Goal: Task Accomplishment & Management: Use online tool/utility

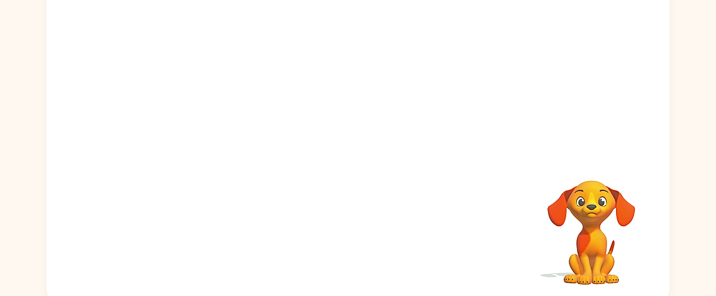
scroll to position [147, 0]
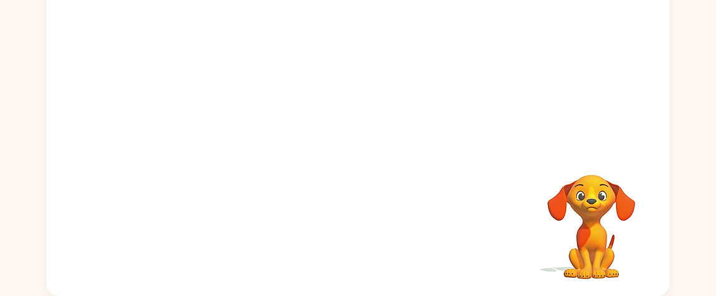
click at [307, 230] on div "Your browser must support playing .mp4 files to use Literably. Please try using…" at bounding box center [358, 116] width 623 height 359
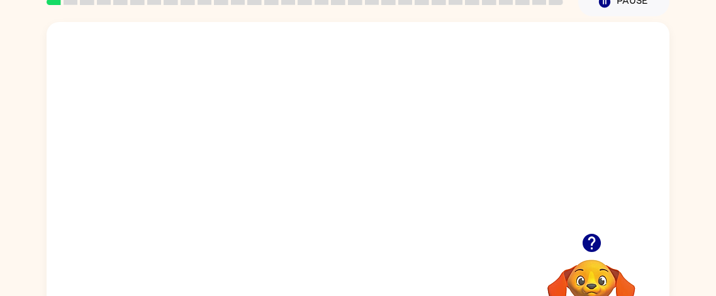
scroll to position [63, 0]
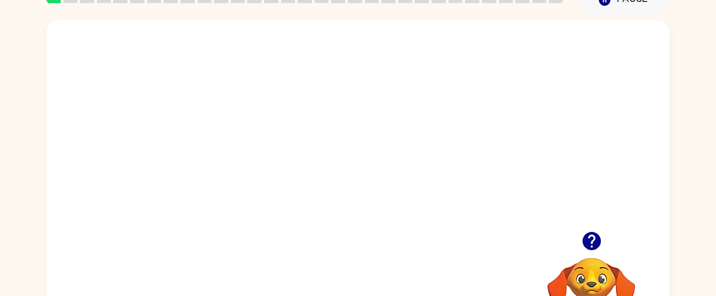
click at [301, 164] on video "Your browser must support playing .mp4 files to use Literably. Please try using…" at bounding box center [358, 125] width 623 height 211
click at [288, 164] on video "Your browser must support playing .mp4 files to use Literably. Please try using…" at bounding box center [358, 125] width 623 height 211
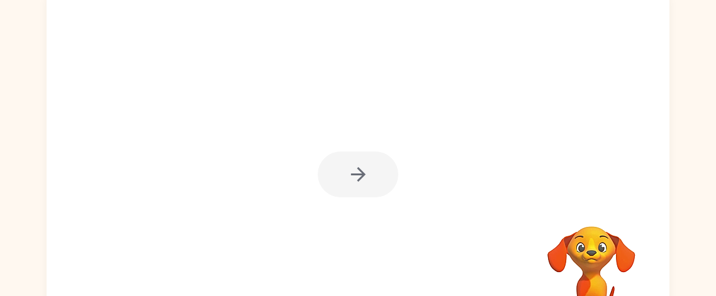
scroll to position [100, 0]
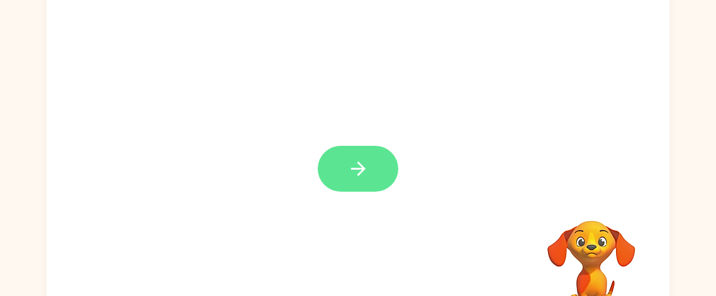
click at [353, 169] on icon "button" at bounding box center [358, 169] width 14 height 14
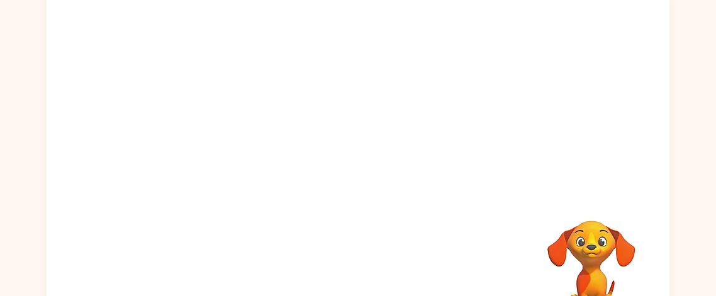
click at [353, 169] on div at bounding box center [358, 88] width 623 height 211
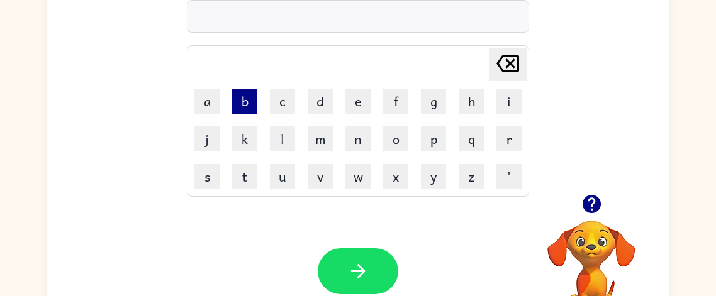
click at [242, 94] on button "b" at bounding box center [244, 101] width 25 height 25
click at [394, 143] on button "o" at bounding box center [395, 139] width 25 height 25
click at [517, 142] on button "r" at bounding box center [509, 139] width 25 height 25
click at [317, 84] on td "d" at bounding box center [320, 101] width 37 height 37
click at [319, 97] on button "d" at bounding box center [320, 101] width 25 height 25
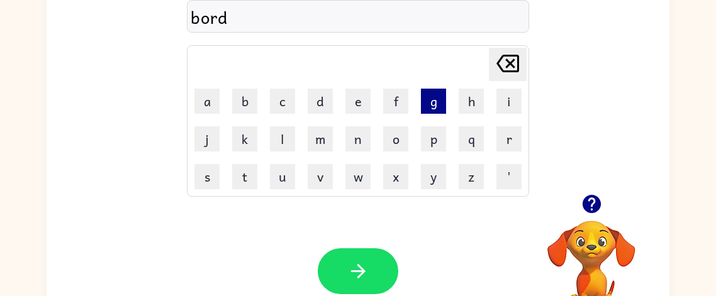
click at [436, 102] on button "g" at bounding box center [433, 101] width 25 height 25
click at [512, 59] on icon "[PERSON_NAME] last character input" at bounding box center [508, 63] width 30 height 30
click at [351, 133] on button "n" at bounding box center [358, 139] width 25 height 25
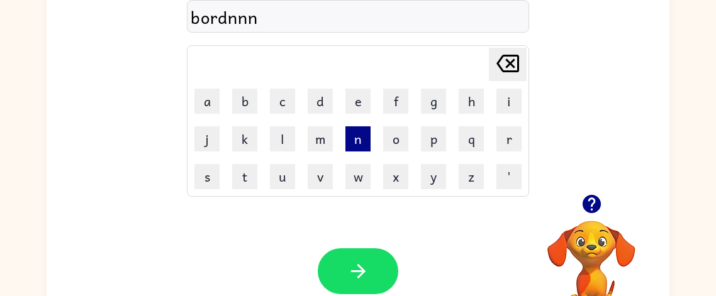
click at [351, 133] on button "n" at bounding box center [358, 139] width 25 height 25
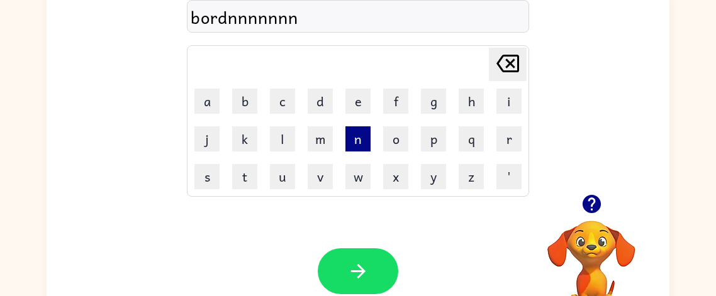
click at [351, 133] on button "n" at bounding box center [358, 139] width 25 height 25
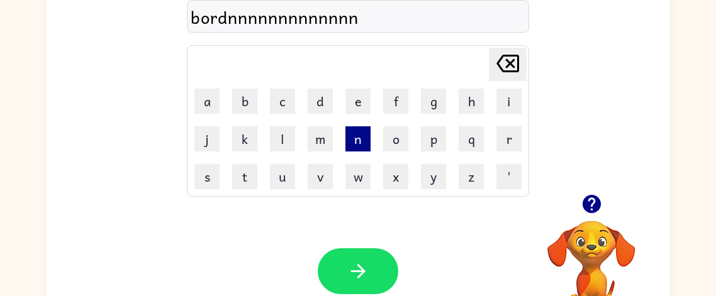
type button "n"
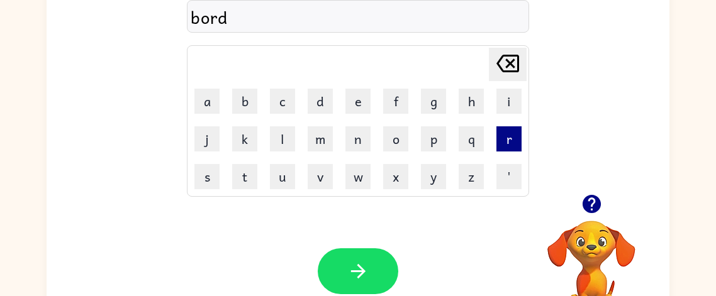
click at [507, 138] on button "r" at bounding box center [509, 139] width 25 height 25
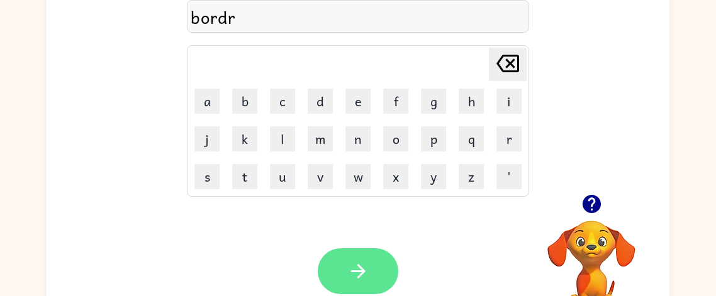
click at [347, 251] on button "button" at bounding box center [358, 272] width 81 height 46
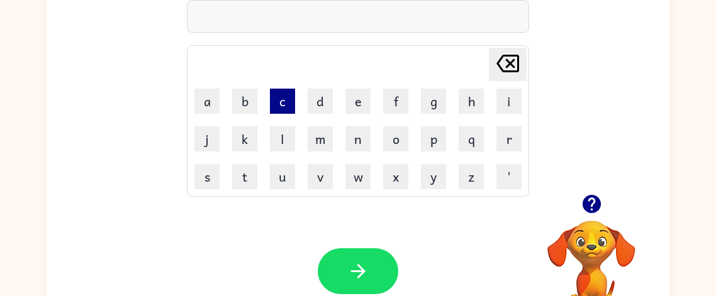
click at [279, 100] on button "c" at bounding box center [282, 101] width 25 height 25
click at [388, 134] on button "o" at bounding box center [395, 139] width 25 height 25
click at [275, 172] on button "u" at bounding box center [282, 176] width 25 height 25
click at [354, 142] on button "n" at bounding box center [358, 139] width 25 height 25
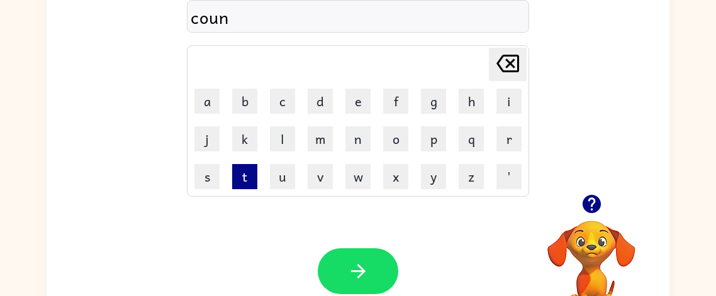
click at [245, 166] on button "t" at bounding box center [244, 176] width 25 height 25
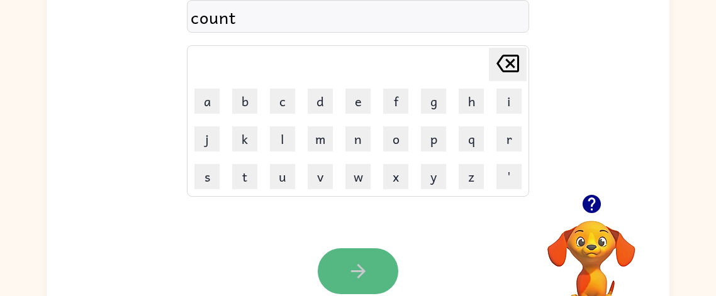
click at [361, 261] on icon "button" at bounding box center [358, 272] width 22 height 22
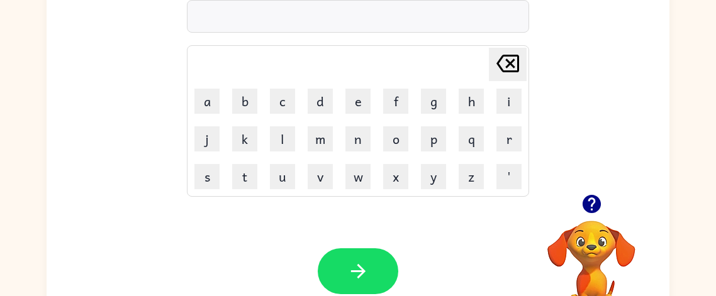
click at [361, 261] on icon "button" at bounding box center [358, 272] width 22 height 22
click at [278, 135] on button "l" at bounding box center [282, 139] width 25 height 25
click at [400, 130] on button "o" at bounding box center [395, 139] width 25 height 25
click at [249, 139] on button "k" at bounding box center [244, 139] width 25 height 25
click at [195, 98] on button "a" at bounding box center [206, 101] width 25 height 25
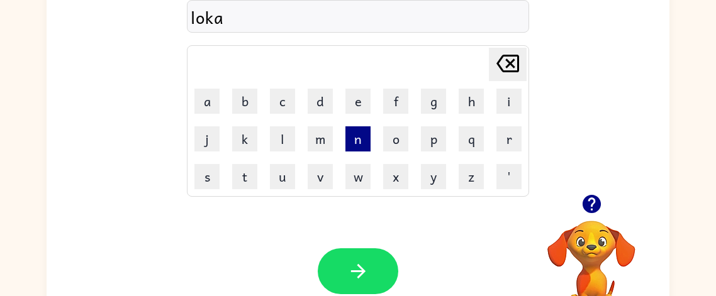
click at [357, 142] on button "n" at bounding box center [358, 139] width 25 height 25
click at [357, 94] on button "e" at bounding box center [358, 101] width 25 height 25
click at [505, 61] on icon "[PERSON_NAME] last character input" at bounding box center [508, 63] width 30 height 30
click at [238, 174] on button "t" at bounding box center [244, 176] width 25 height 25
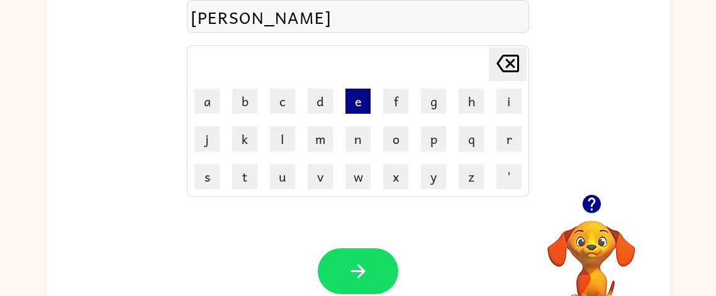
click at [359, 106] on button "e" at bounding box center [358, 101] width 25 height 25
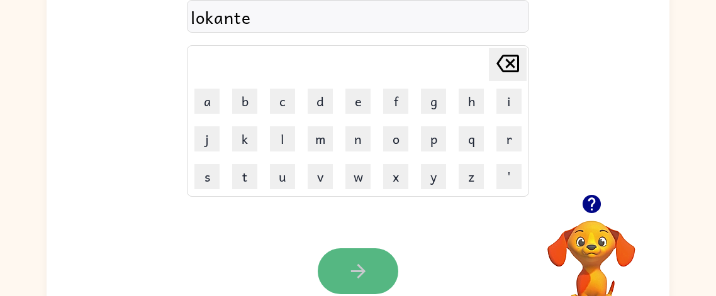
click at [344, 292] on button "button" at bounding box center [358, 272] width 81 height 46
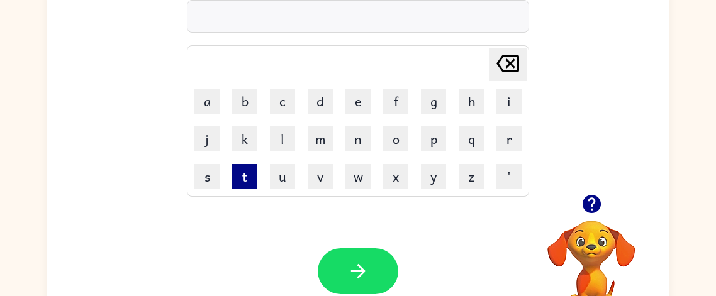
click at [237, 168] on button "t" at bounding box center [244, 176] width 25 height 25
click at [366, 174] on button "w" at bounding box center [358, 176] width 25 height 25
click at [503, 101] on button "i" at bounding box center [509, 101] width 25 height 25
click at [356, 144] on button "n" at bounding box center [358, 139] width 25 height 25
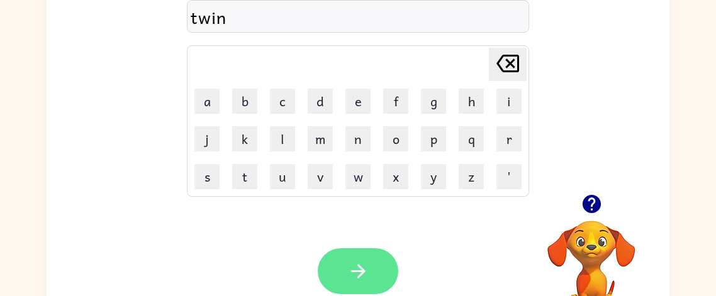
click at [373, 256] on button "button" at bounding box center [358, 272] width 81 height 46
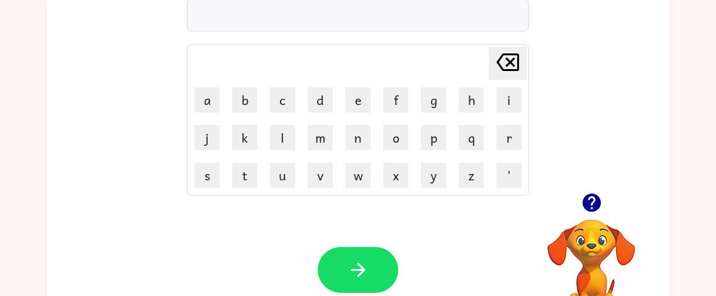
scroll to position [103, 0]
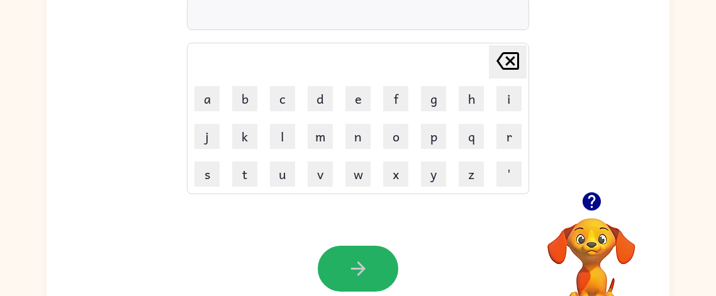
click at [373, 256] on button "button" at bounding box center [358, 269] width 81 height 46
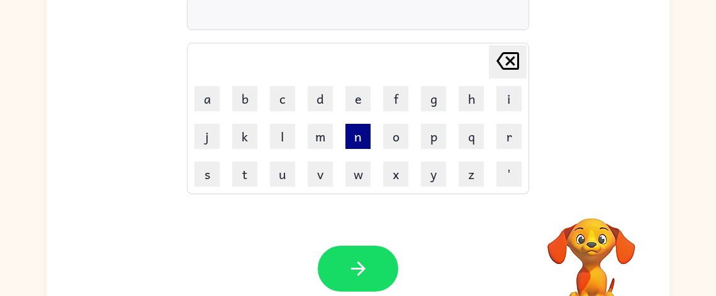
click at [359, 135] on button "n" at bounding box center [358, 136] width 25 height 25
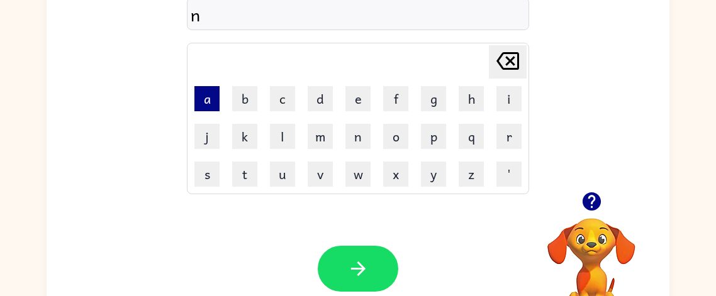
click at [206, 95] on button "a" at bounding box center [206, 98] width 25 height 25
click at [510, 137] on button "r" at bounding box center [509, 136] width 25 height 25
click at [513, 165] on button "'" at bounding box center [509, 174] width 25 height 25
click at [504, 60] on icon "[PERSON_NAME] last character input" at bounding box center [508, 61] width 30 height 30
click at [401, 143] on button "o" at bounding box center [395, 136] width 25 height 25
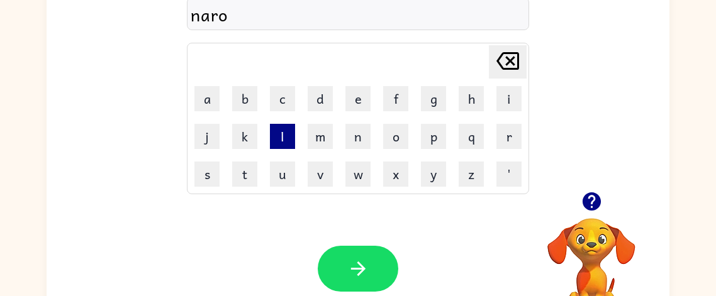
click at [280, 140] on button "l" at bounding box center [282, 136] width 25 height 25
click at [356, 99] on button "e" at bounding box center [358, 98] width 25 height 25
click at [354, 179] on button "w" at bounding box center [358, 174] width 25 height 25
click at [515, 55] on icon "[PERSON_NAME] last character input" at bounding box center [508, 61] width 30 height 30
click at [511, 59] on icon at bounding box center [508, 61] width 23 height 18
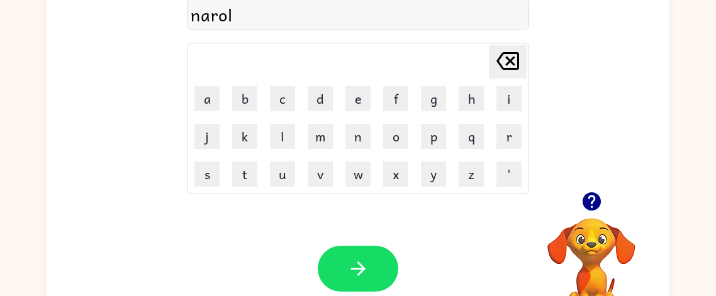
click at [425, 188] on td "y" at bounding box center [433, 174] width 37 height 37
click at [431, 181] on button "y" at bounding box center [433, 174] width 25 height 25
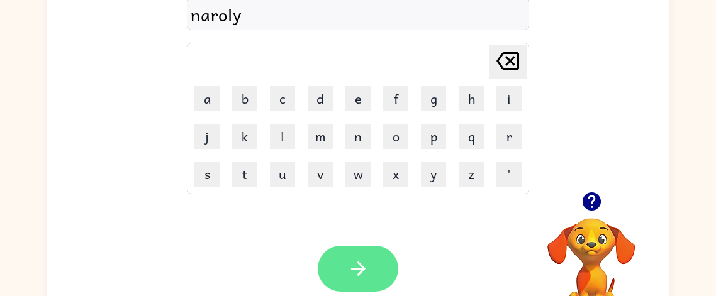
click at [373, 273] on button "button" at bounding box center [358, 269] width 81 height 46
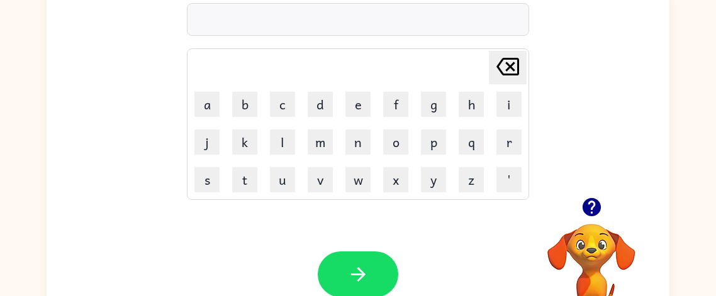
scroll to position [101, 0]
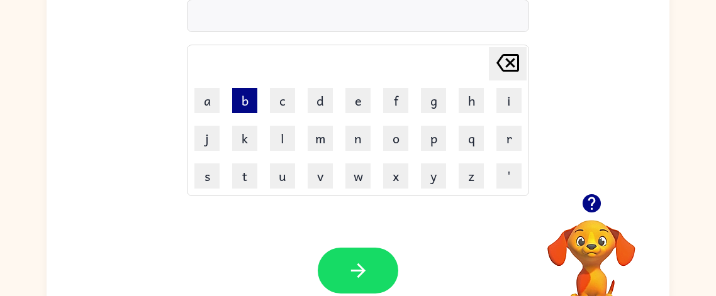
click at [248, 89] on button "b" at bounding box center [244, 100] width 25 height 25
type button "b"
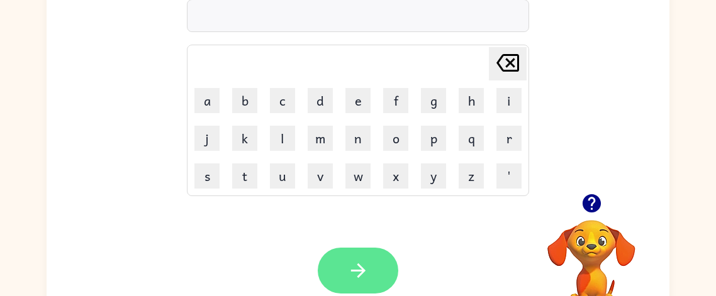
click at [363, 256] on button "button" at bounding box center [358, 271] width 81 height 46
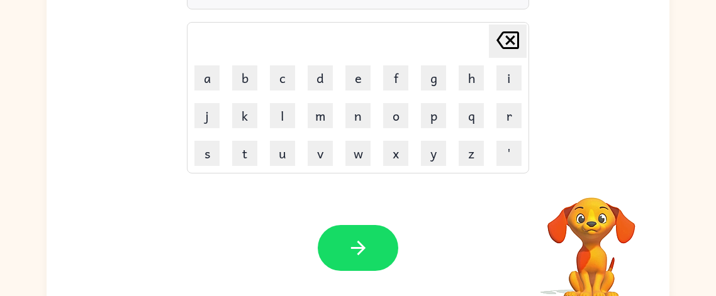
scroll to position [125, 0]
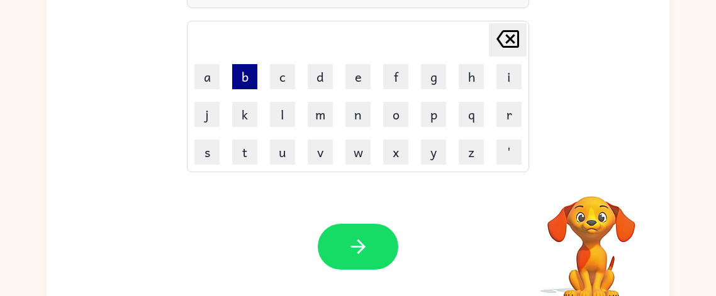
click at [239, 74] on button "b" at bounding box center [244, 76] width 25 height 25
click at [349, 85] on button "e" at bounding box center [358, 76] width 25 height 25
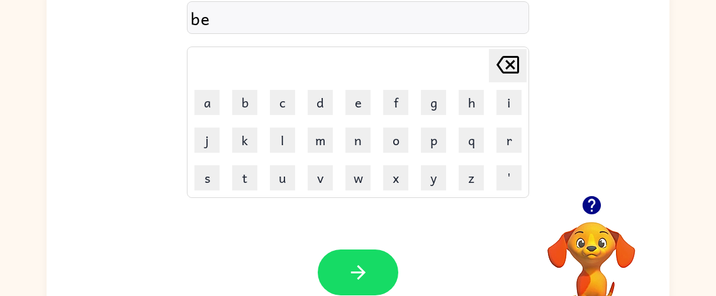
scroll to position [101, 0]
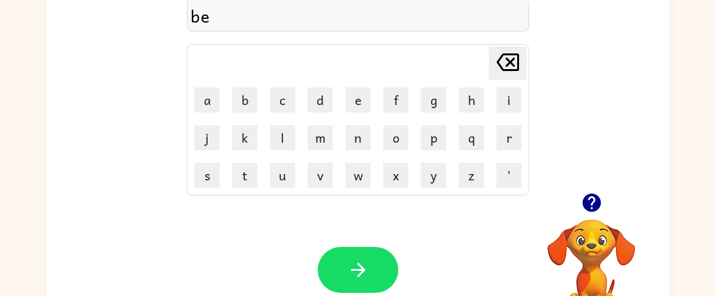
type button "e"
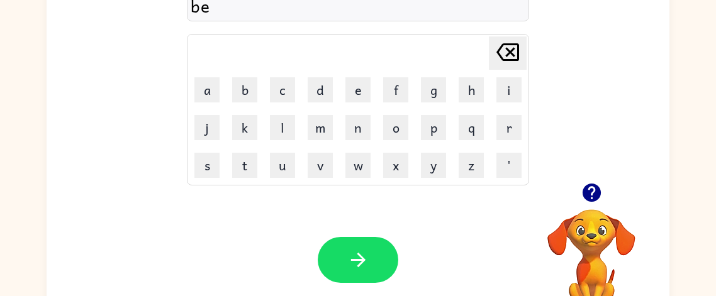
scroll to position [113, 0]
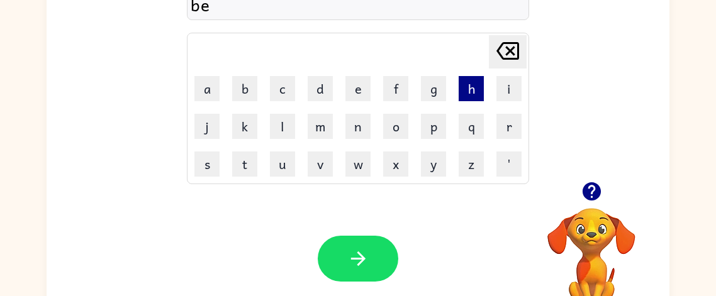
click at [471, 92] on button "h" at bounding box center [471, 88] width 25 height 25
click at [504, 84] on button "i" at bounding box center [509, 88] width 25 height 25
click at [352, 133] on button "n" at bounding box center [358, 126] width 25 height 25
click at [315, 86] on button "d" at bounding box center [320, 88] width 25 height 25
click at [349, 232] on div "Your browser must support playing .mp4 files to use Literably. Please try using…" at bounding box center [358, 259] width 623 height 142
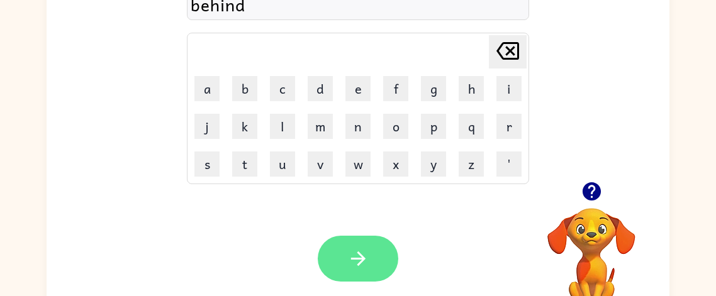
click at [356, 257] on icon "button" at bounding box center [358, 259] width 14 height 14
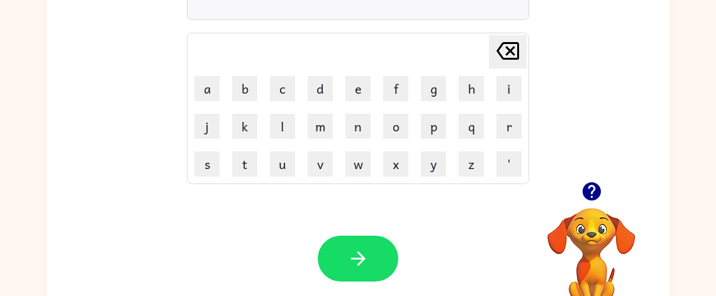
click at [356, 257] on icon "button" at bounding box center [358, 259] width 14 height 14
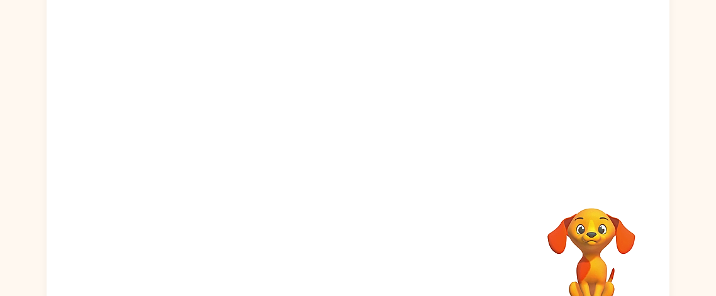
click at [355, 257] on div "Your browser must support playing .mp4 files to use Literably. Please try using…" at bounding box center [358, 149] width 623 height 359
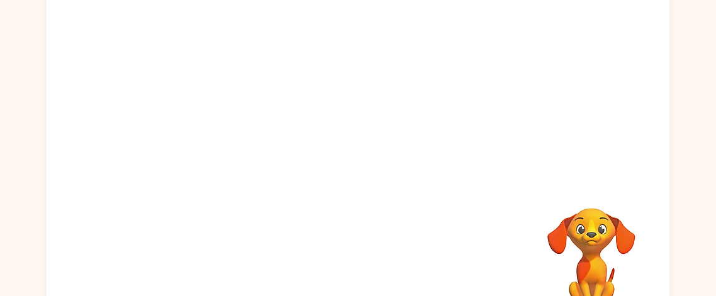
click at [355, 257] on div "Your browser must support playing .mp4 files to use Literably. Please try using…" at bounding box center [358, 149] width 623 height 359
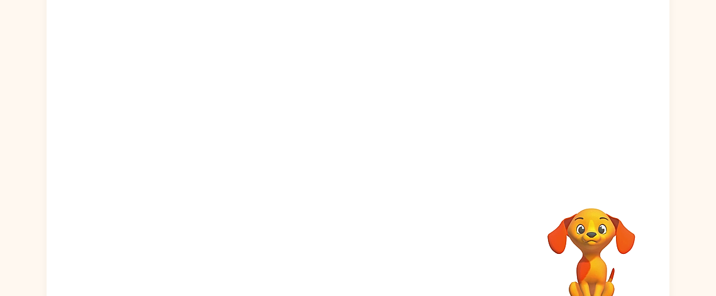
click at [355, 257] on div "Your browser must support playing .mp4 files to use Literably. Please try using…" at bounding box center [358, 149] width 623 height 359
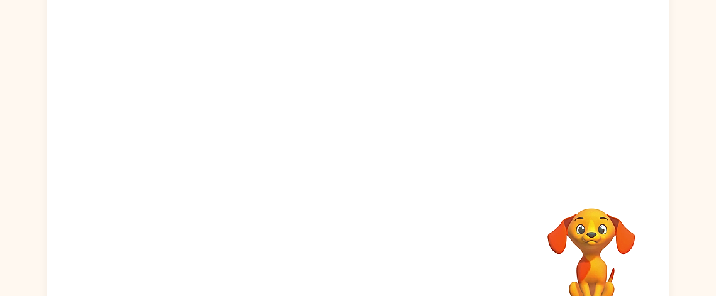
click at [355, 257] on div "Your browser must support playing .mp4 files to use Literably. Please try using…" at bounding box center [358, 149] width 623 height 359
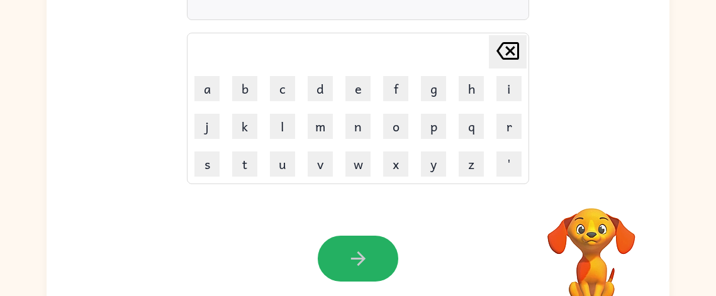
click at [355, 257] on icon "button" at bounding box center [358, 259] width 22 height 22
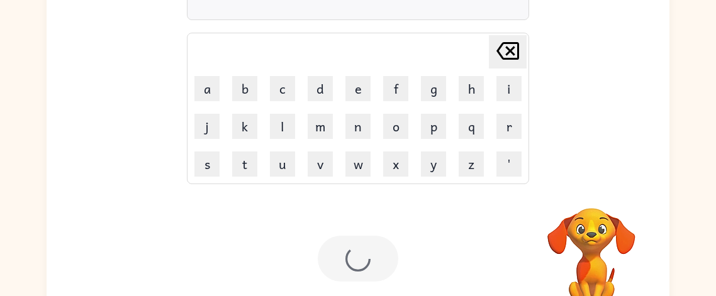
click at [355, 257] on div at bounding box center [358, 259] width 81 height 46
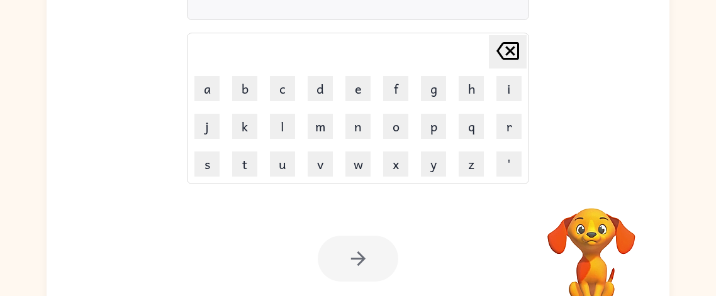
click at [355, 257] on div at bounding box center [358, 259] width 81 height 46
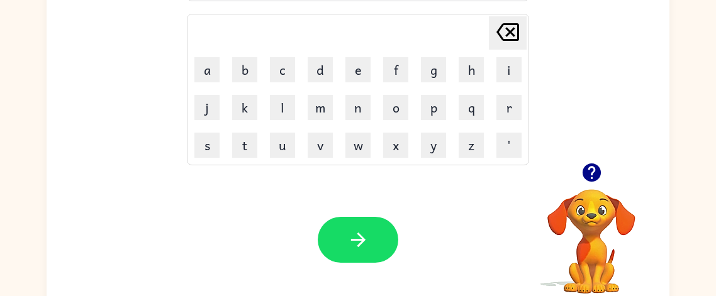
scroll to position [147, 0]
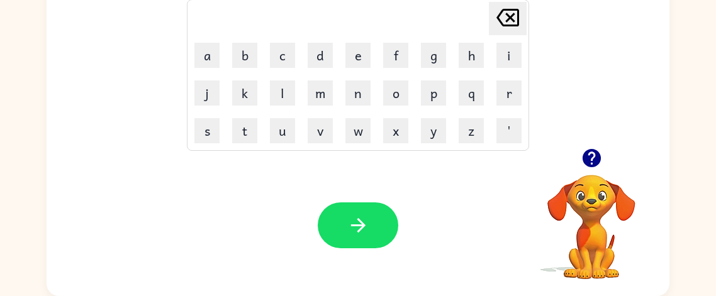
click at [588, 160] on icon "button" at bounding box center [591, 158] width 18 height 18
click at [314, 93] on button "m" at bounding box center [320, 93] width 25 height 25
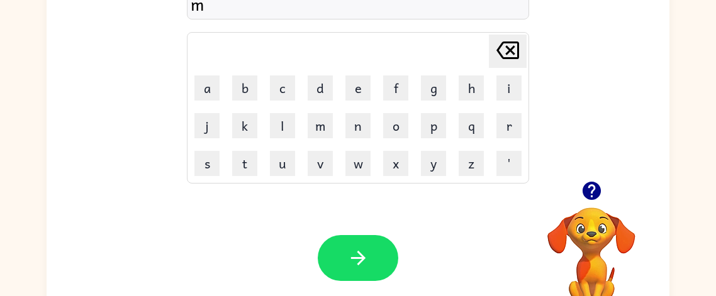
type button "m"
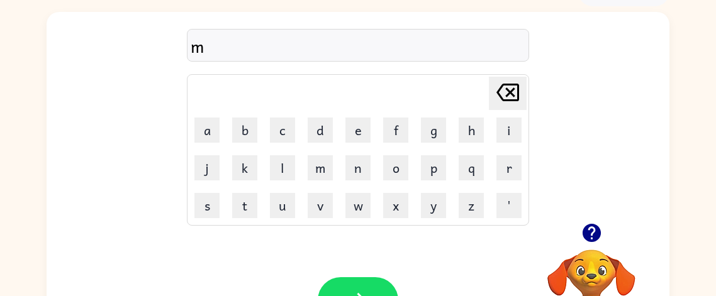
scroll to position [71, 0]
click at [360, 281] on button "button" at bounding box center [358, 301] width 81 height 46
click at [359, 287] on div at bounding box center [358, 301] width 81 height 46
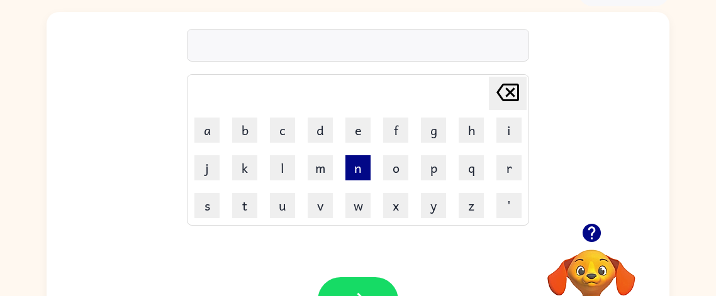
click at [348, 179] on button "n" at bounding box center [358, 167] width 25 height 25
click at [484, 134] on td "h" at bounding box center [471, 130] width 37 height 37
click at [497, 133] on button "i" at bounding box center [509, 130] width 25 height 25
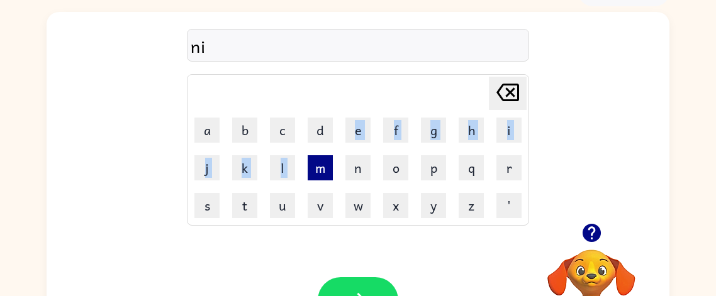
drag, startPoint x: 334, startPoint y: 149, endPoint x: 318, endPoint y: 167, distance: 24.6
click at [318, 167] on tbody "[PERSON_NAME] last character input a b c d e f g h i j k l m n o p q r s t u v …" at bounding box center [358, 150] width 339 height 148
click at [318, 167] on button "m" at bounding box center [320, 167] width 25 height 25
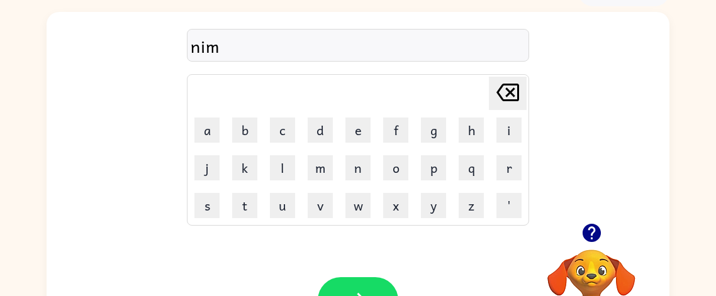
drag, startPoint x: 363, startPoint y: 101, endPoint x: 444, endPoint y: 105, distance: 81.9
click at [444, 105] on td "[PERSON_NAME] last character input" at bounding box center [358, 93] width 339 height 35
drag, startPoint x: 361, startPoint y: 99, endPoint x: 419, endPoint y: 125, distance: 63.4
click at [419, 125] on tbody "[PERSON_NAME] last character input a b c d e f g h i j k l m n o p q r s t u v …" at bounding box center [358, 150] width 339 height 148
click at [209, 84] on td "[PERSON_NAME] last character input" at bounding box center [358, 93] width 339 height 35
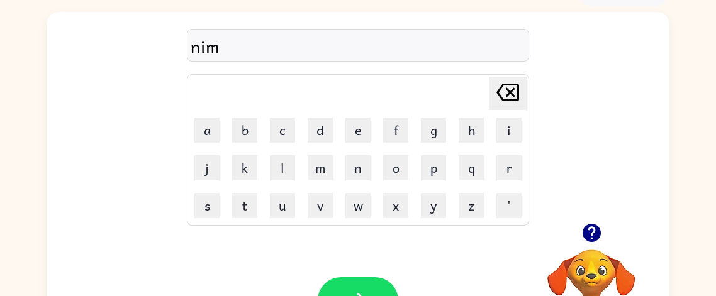
click at [591, 227] on icon "button" at bounding box center [592, 233] width 22 height 22
click at [292, 169] on button "l" at bounding box center [282, 167] width 25 height 25
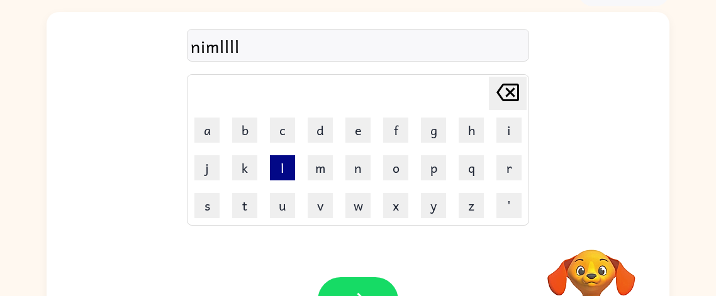
click at [292, 169] on button "l" at bounding box center [282, 167] width 25 height 25
click at [502, 98] on icon "[PERSON_NAME] last character input" at bounding box center [508, 92] width 30 height 30
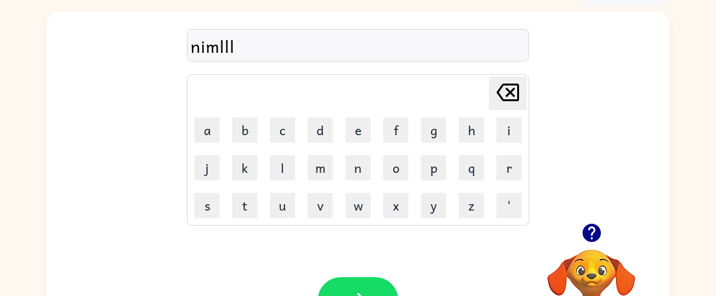
click at [502, 98] on icon "[PERSON_NAME] last character input" at bounding box center [508, 92] width 30 height 30
click at [502, 103] on icon "[PERSON_NAME] last character input" at bounding box center [508, 92] width 30 height 30
click at [293, 162] on button "l" at bounding box center [282, 167] width 25 height 25
click at [324, 133] on button "d" at bounding box center [320, 130] width 25 height 25
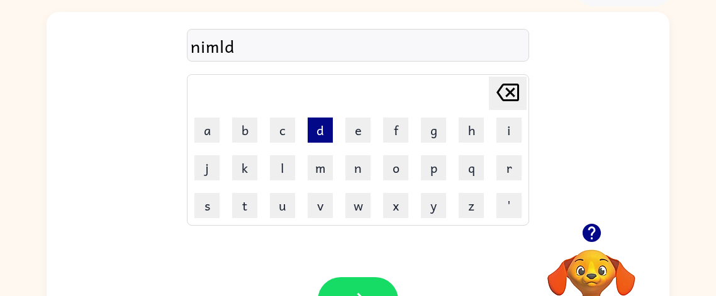
click at [324, 133] on button "d" at bounding box center [320, 130] width 25 height 25
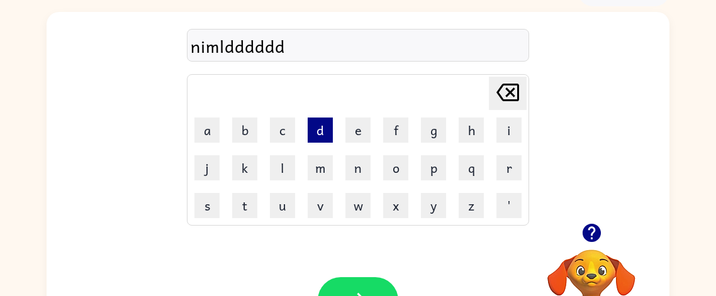
click at [324, 133] on button "d" at bounding box center [320, 130] width 25 height 25
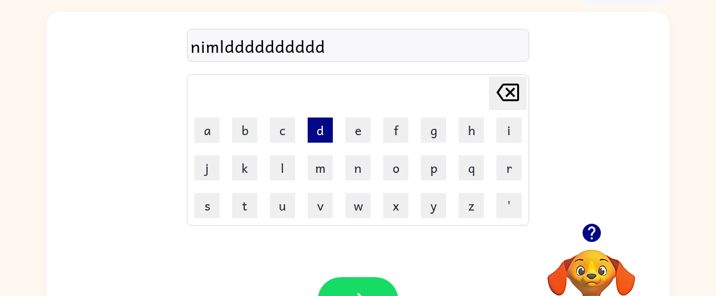
click at [324, 133] on button "d" at bounding box center [320, 130] width 25 height 25
click at [495, 87] on icon "[PERSON_NAME] last character input" at bounding box center [508, 92] width 30 height 30
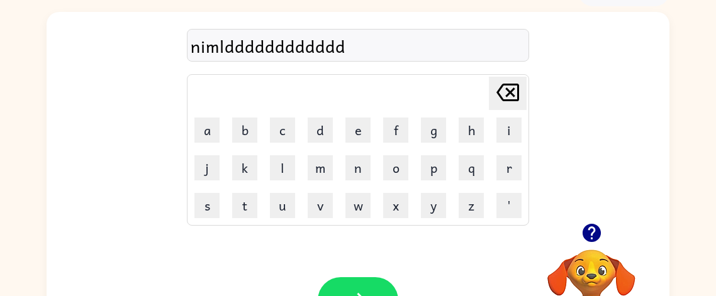
click at [495, 87] on icon "[PERSON_NAME] last character input" at bounding box center [508, 92] width 30 height 30
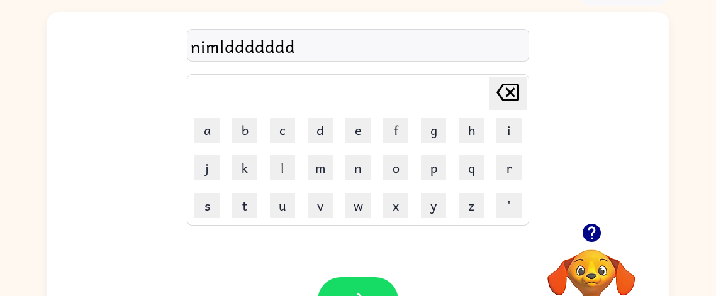
click at [495, 87] on icon "[PERSON_NAME] last character input" at bounding box center [508, 92] width 30 height 30
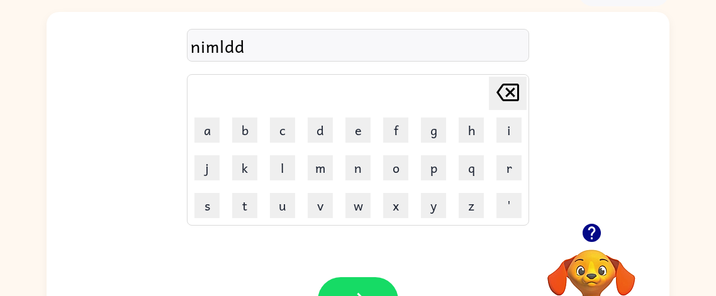
click at [495, 87] on icon "[PERSON_NAME] last character input" at bounding box center [508, 92] width 30 height 30
click at [595, 230] on icon "button" at bounding box center [591, 233] width 18 height 18
click at [239, 128] on button "b" at bounding box center [244, 130] width 25 height 25
click at [278, 159] on button "l" at bounding box center [282, 167] width 25 height 25
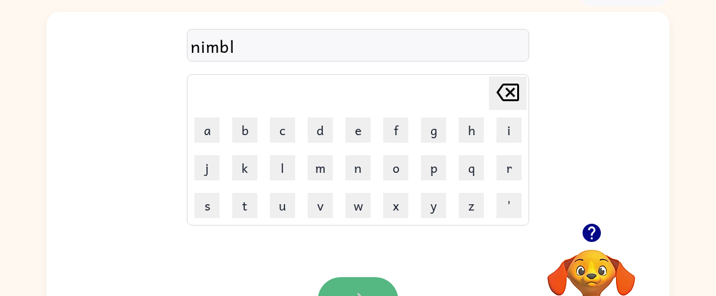
click at [352, 284] on button "button" at bounding box center [358, 301] width 81 height 46
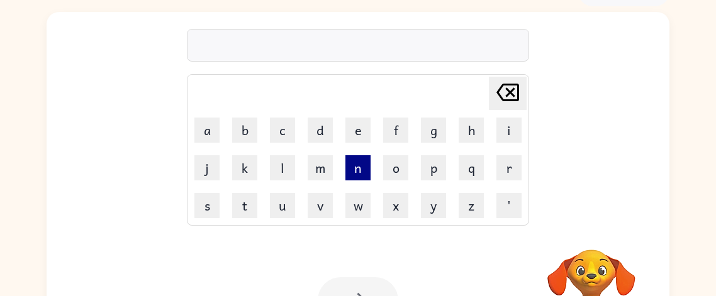
click at [357, 169] on button "n" at bounding box center [358, 167] width 25 height 25
click at [505, 87] on icon "[PERSON_NAME] last character input" at bounding box center [508, 92] width 30 height 30
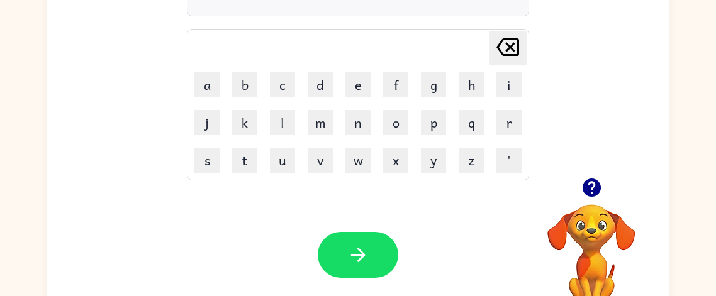
scroll to position [120, 0]
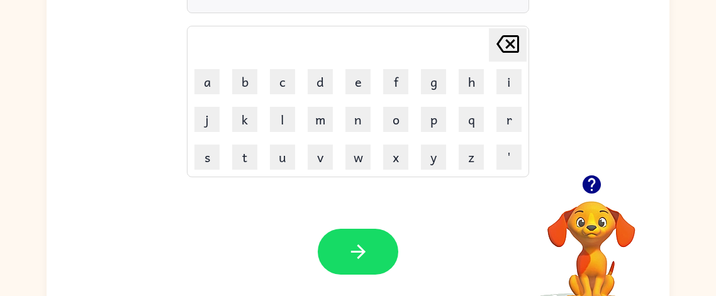
click at [595, 178] on icon "button" at bounding box center [591, 185] width 18 height 18
click at [282, 164] on button "u" at bounding box center [282, 157] width 25 height 25
click at [392, 155] on button "x" at bounding box center [395, 157] width 25 height 25
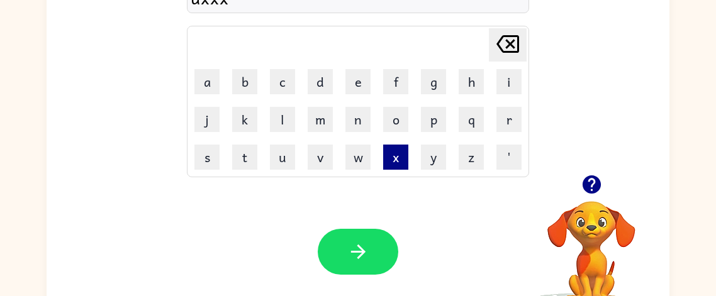
click at [392, 155] on button "x" at bounding box center [395, 157] width 25 height 25
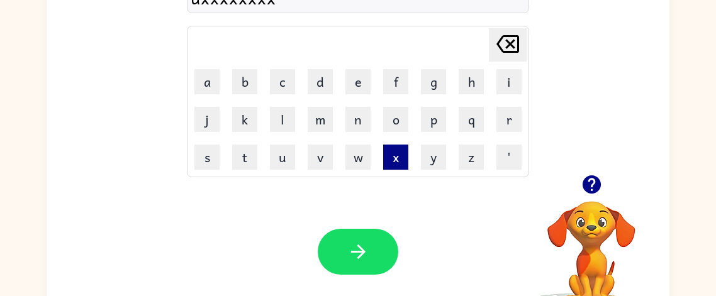
click at [392, 155] on button "x" at bounding box center [395, 157] width 25 height 25
click at [516, 38] on icon "[PERSON_NAME] last character input" at bounding box center [508, 44] width 30 height 30
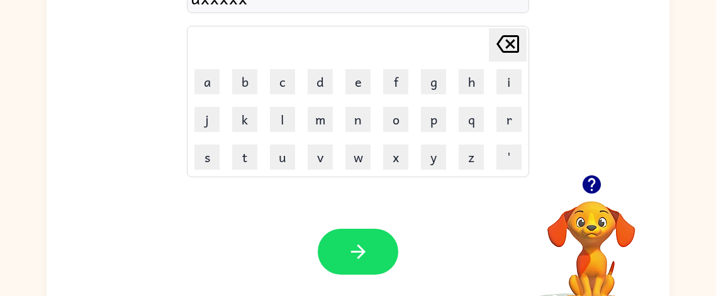
click at [516, 38] on icon "[PERSON_NAME] last character input" at bounding box center [508, 44] width 30 height 30
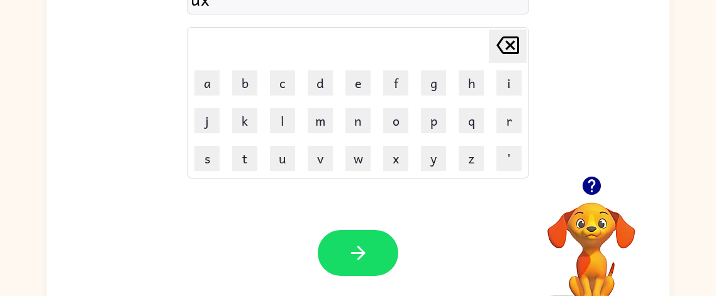
scroll to position [119, 0]
click at [498, 43] on icon at bounding box center [508, 45] width 23 height 18
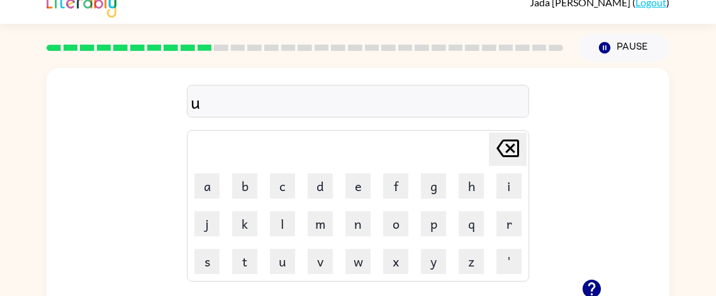
scroll to position [15, 0]
click at [366, 228] on button "n" at bounding box center [358, 223] width 25 height 25
click at [320, 113] on div "un" at bounding box center [358, 102] width 335 height 26
click at [322, 107] on div "un" at bounding box center [358, 102] width 335 height 26
click at [393, 186] on button "f" at bounding box center [395, 186] width 25 height 25
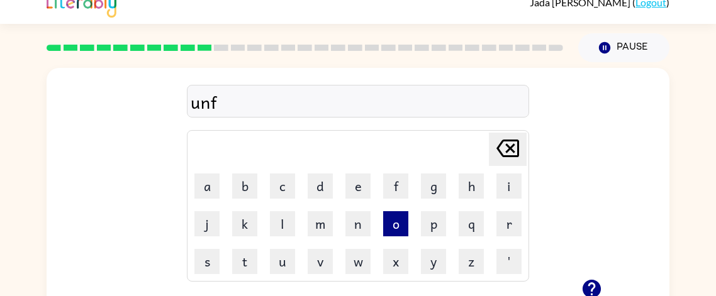
click at [389, 223] on button "o" at bounding box center [395, 223] width 25 height 25
click at [326, 188] on button "d" at bounding box center [320, 186] width 25 height 25
click at [351, 187] on button "e" at bounding box center [358, 186] width 25 height 25
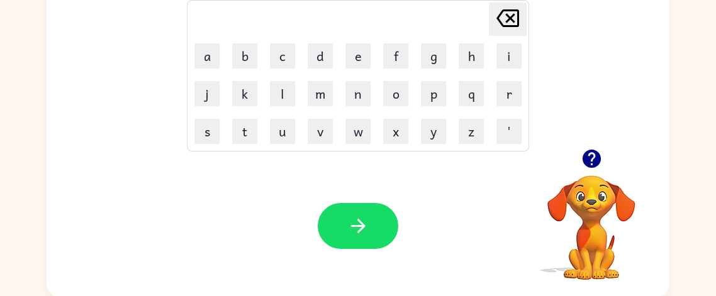
scroll to position [147, 0]
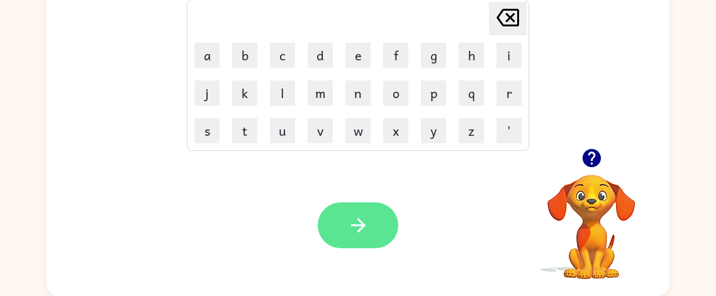
click at [347, 218] on icon "button" at bounding box center [358, 226] width 22 height 22
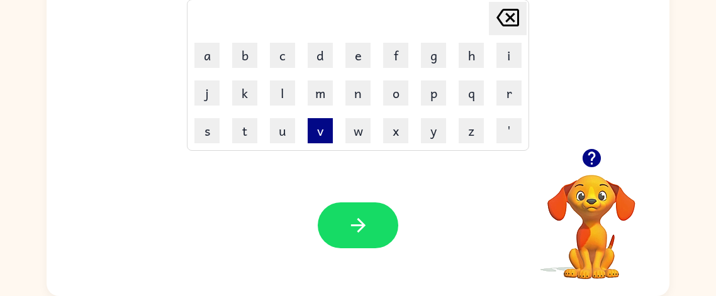
click at [318, 137] on button "v" at bounding box center [320, 130] width 25 height 25
click at [399, 98] on button "o" at bounding box center [395, 93] width 25 height 25
click at [250, 134] on button "t" at bounding box center [244, 130] width 25 height 25
click at [357, 52] on button "e" at bounding box center [358, 55] width 25 height 25
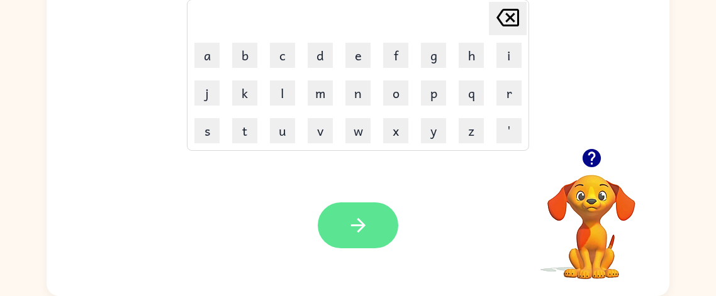
click at [340, 215] on button "button" at bounding box center [358, 226] width 81 height 46
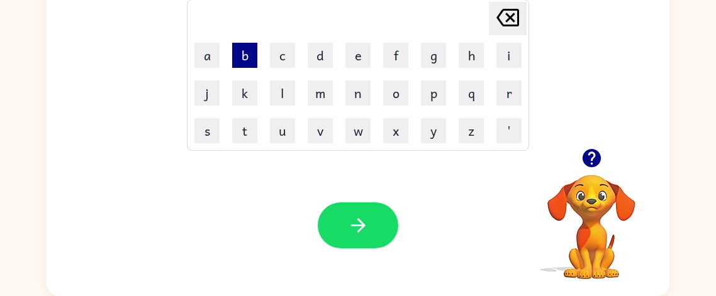
click at [244, 53] on button "b" at bounding box center [244, 55] width 25 height 25
click at [359, 53] on button "e" at bounding box center [358, 55] width 25 height 25
click at [279, 159] on div "Your browser must support playing .mp4 files to use Literably. Please try using…" at bounding box center [358, 226] width 623 height 142
click at [326, 56] on button "d" at bounding box center [320, 55] width 25 height 25
click at [253, 130] on button "t" at bounding box center [244, 130] width 25 height 25
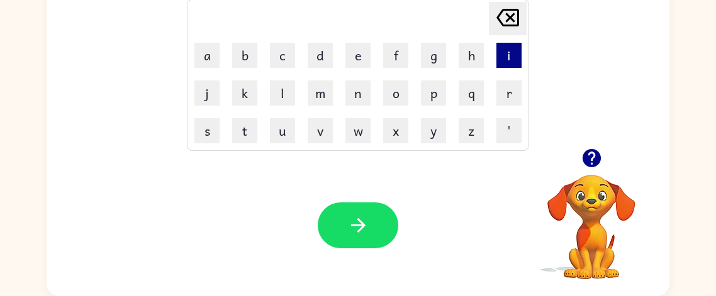
click at [507, 48] on button "i" at bounding box center [509, 55] width 25 height 25
click at [324, 93] on button "m" at bounding box center [320, 93] width 25 height 25
click at [366, 59] on button "e" at bounding box center [358, 55] width 25 height 25
click at [355, 199] on div "Your browser must support playing .mp4 files to use Literably. Please try using…" at bounding box center [358, 226] width 623 height 142
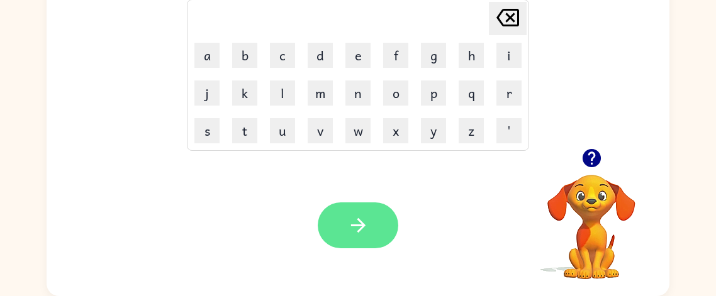
click at [353, 205] on button "button" at bounding box center [358, 226] width 81 height 46
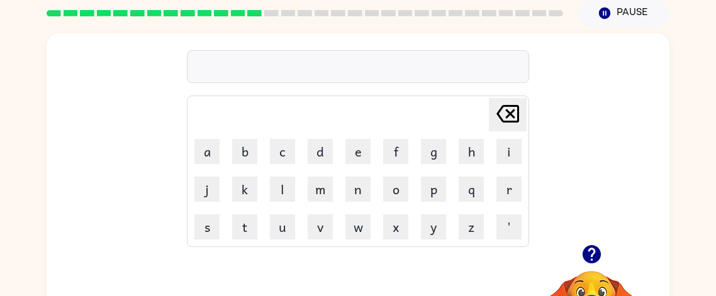
scroll to position [0, 0]
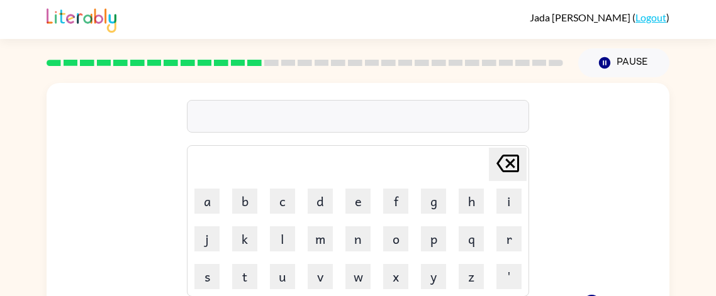
click at [353, 205] on button "e" at bounding box center [358, 201] width 25 height 25
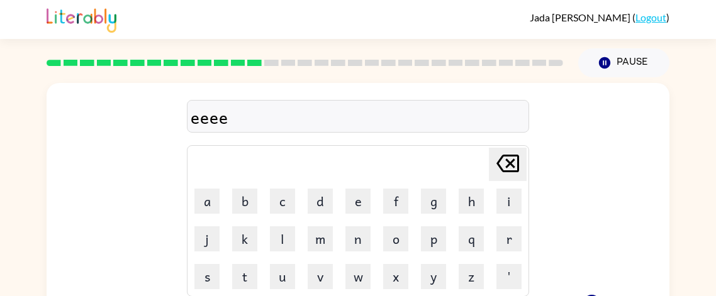
click at [353, 205] on button "e" at bounding box center [358, 201] width 25 height 25
click at [512, 168] on icon "[PERSON_NAME] last character input" at bounding box center [508, 164] width 30 height 30
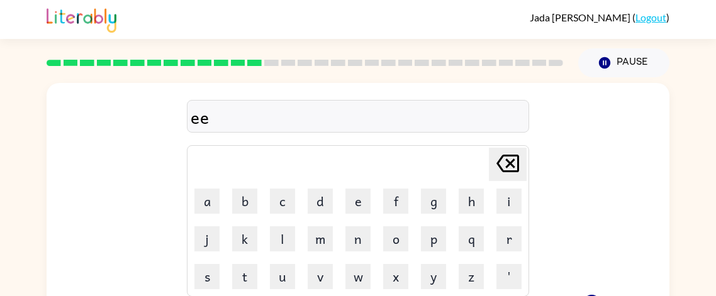
click at [512, 168] on icon "[PERSON_NAME] last character input" at bounding box center [508, 164] width 30 height 30
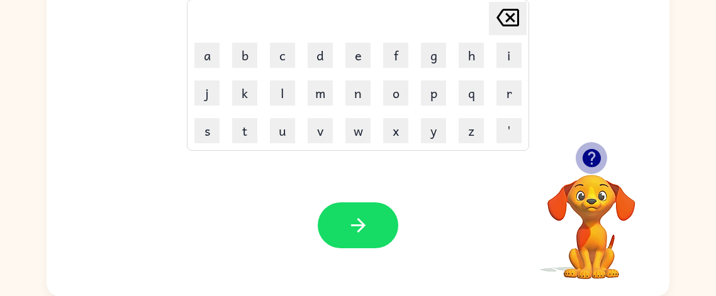
click at [593, 157] on icon "button" at bounding box center [592, 158] width 22 height 22
click at [391, 50] on button "f" at bounding box center [395, 55] width 25 height 25
click at [512, 52] on button "i" at bounding box center [509, 55] width 25 height 25
click at [356, 89] on button "n" at bounding box center [358, 93] width 25 height 25
click at [517, 41] on td "i" at bounding box center [509, 55] width 37 height 37
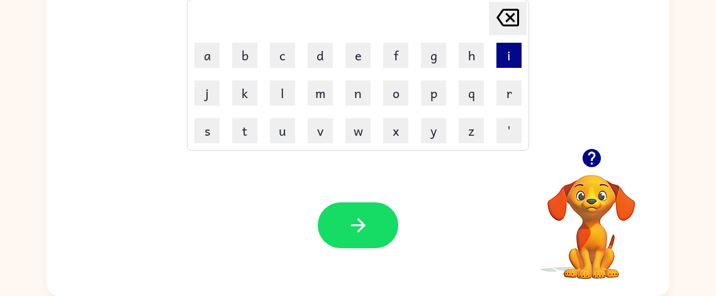
click at [504, 48] on button "i" at bounding box center [509, 55] width 25 height 25
click at [212, 142] on button "s" at bounding box center [206, 130] width 25 height 25
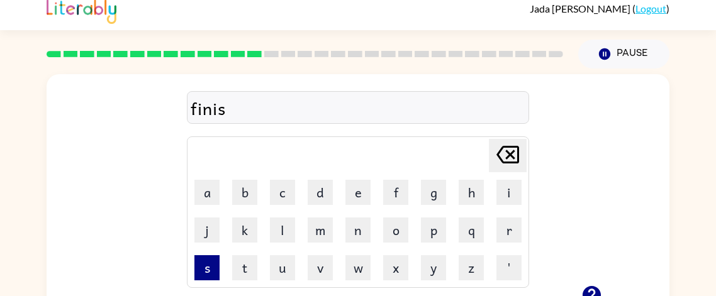
scroll to position [0, 0]
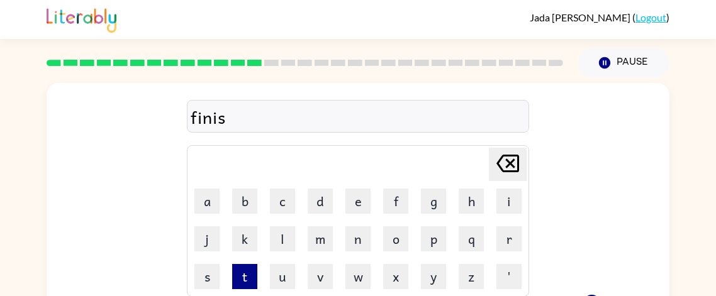
click at [238, 279] on button "t" at bounding box center [244, 276] width 25 height 25
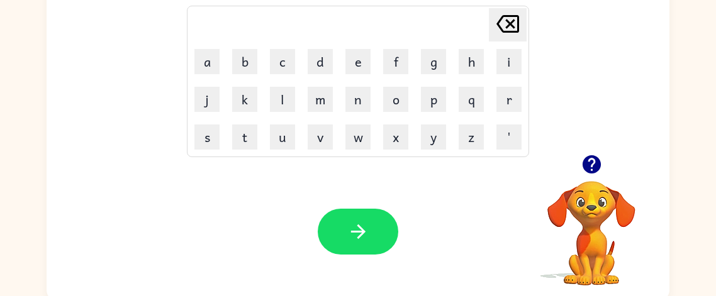
scroll to position [140, 0]
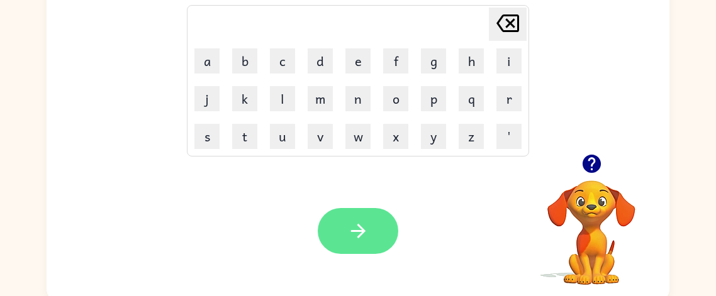
click at [351, 230] on icon "button" at bounding box center [358, 231] width 22 height 22
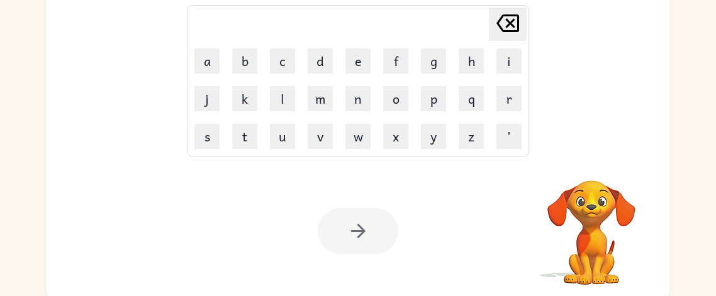
click at [351, 230] on div at bounding box center [358, 231] width 81 height 46
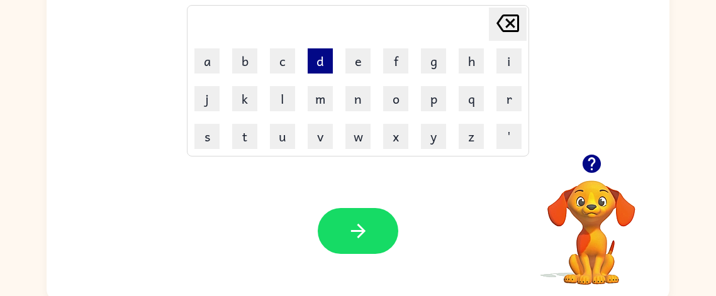
click at [315, 64] on button "d" at bounding box center [320, 60] width 25 height 25
click at [314, 65] on button "d" at bounding box center [320, 60] width 25 height 25
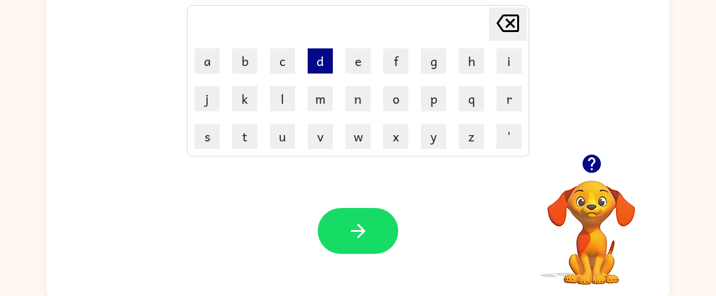
click at [314, 65] on button "d" at bounding box center [320, 60] width 25 height 25
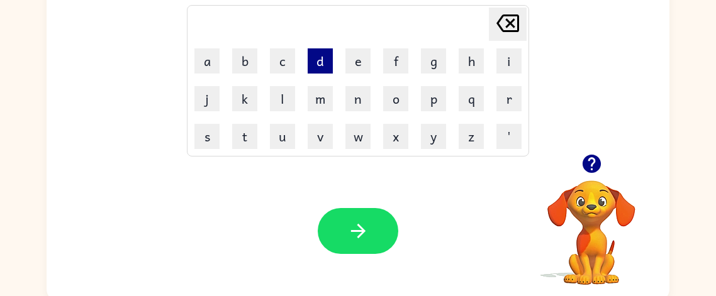
click at [314, 65] on button "d" at bounding box center [320, 60] width 25 height 25
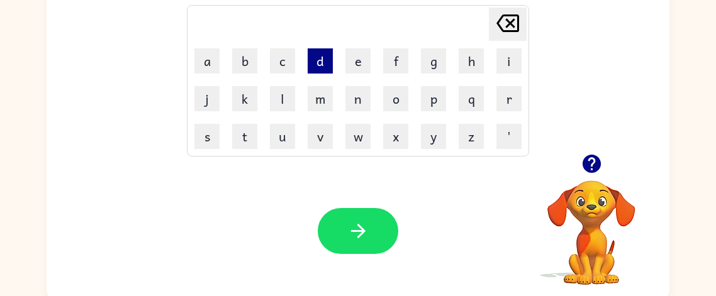
click at [314, 65] on button "d" at bounding box center [320, 60] width 25 height 25
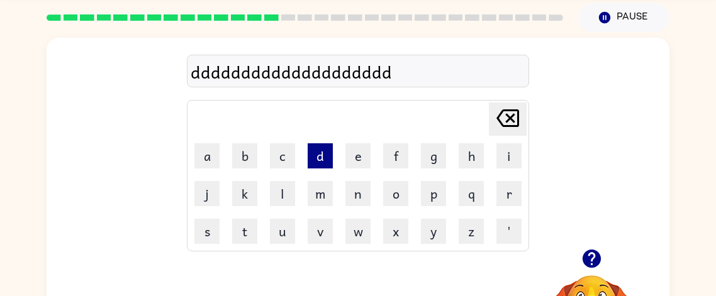
scroll to position [45, 0]
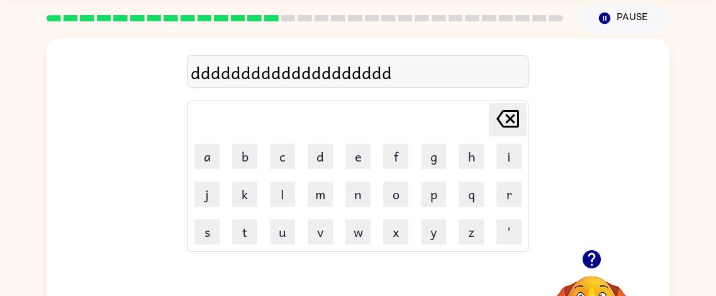
click at [512, 115] on icon at bounding box center [508, 119] width 23 height 18
type button "delete"
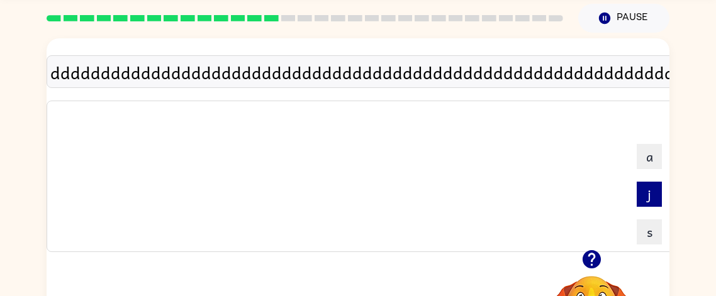
click at [655, 185] on button "j" at bounding box center [649, 194] width 25 height 25
click at [655, 186] on button "j" at bounding box center [652, 194] width 25 height 25
click at [655, 187] on button "j" at bounding box center [655, 194] width 25 height 25
type button "j"
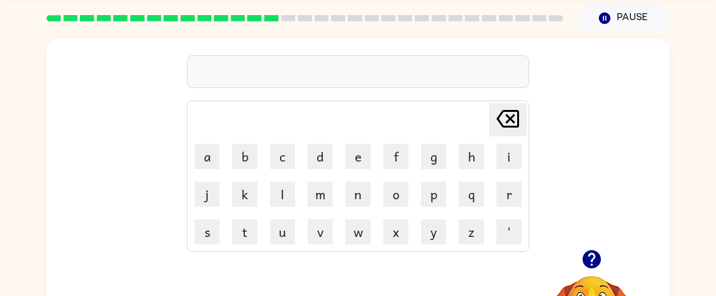
click at [588, 259] on icon "button" at bounding box center [591, 259] width 18 height 18
click at [324, 157] on button "d" at bounding box center [320, 156] width 25 height 25
click at [291, 193] on button "l" at bounding box center [282, 194] width 25 height 25
click at [223, 151] on td "a" at bounding box center [207, 156] width 37 height 37
click at [216, 150] on button "a" at bounding box center [206, 156] width 25 height 25
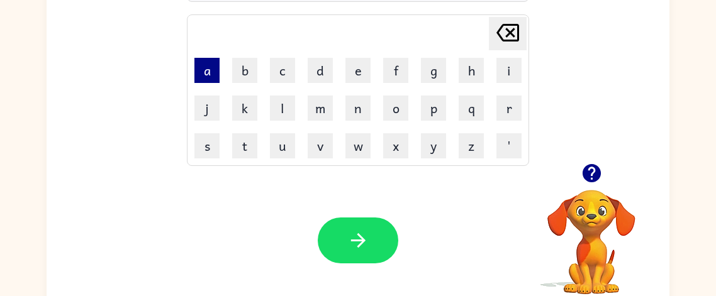
scroll to position [147, 0]
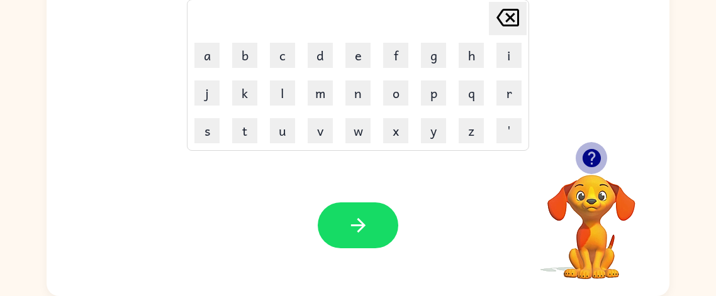
click at [590, 147] on icon "button" at bounding box center [592, 158] width 22 height 22
click at [431, 125] on button "y" at bounding box center [433, 130] width 25 height 25
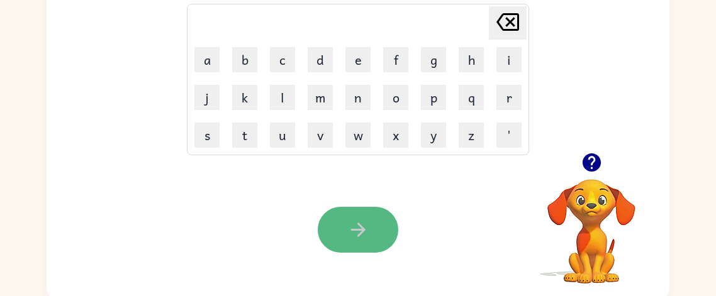
click at [350, 242] on button "button" at bounding box center [358, 230] width 81 height 46
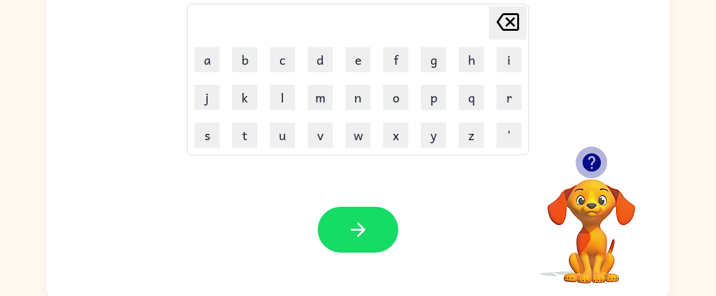
click at [592, 157] on icon "button" at bounding box center [592, 163] width 22 height 22
click at [238, 137] on button "t" at bounding box center [244, 135] width 25 height 25
click at [359, 58] on button "e" at bounding box center [358, 59] width 25 height 25
click at [505, 102] on button "r" at bounding box center [509, 97] width 25 height 25
click at [312, 89] on button "m" at bounding box center [320, 97] width 25 height 25
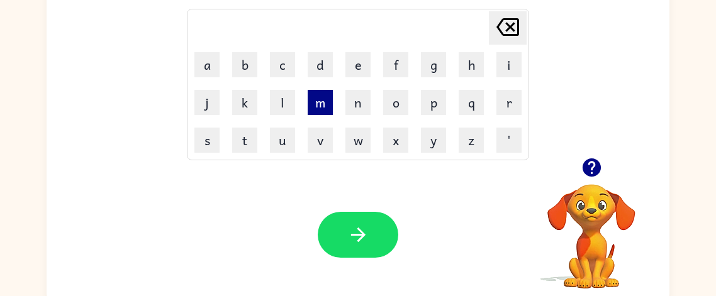
scroll to position [141, 0]
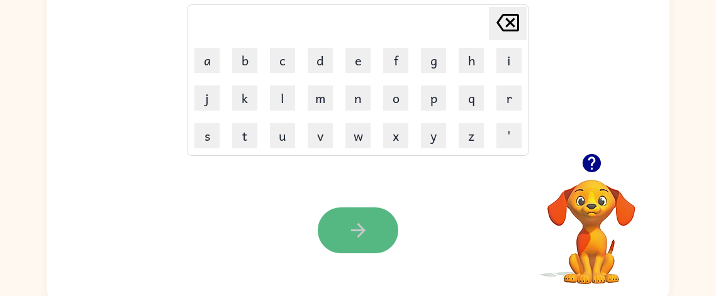
click at [348, 222] on icon "button" at bounding box center [358, 231] width 22 height 22
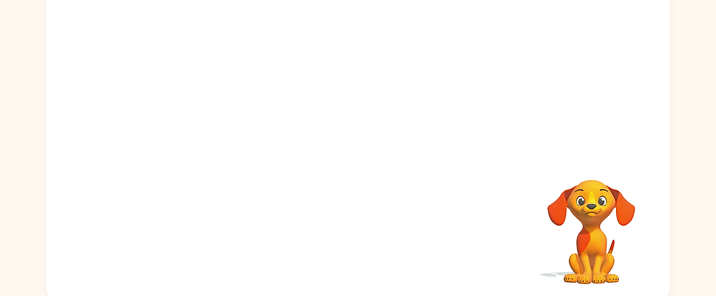
click at [348, 222] on div "Your browser must support playing .mp4 files to use Literably. Please try using…" at bounding box center [358, 121] width 623 height 359
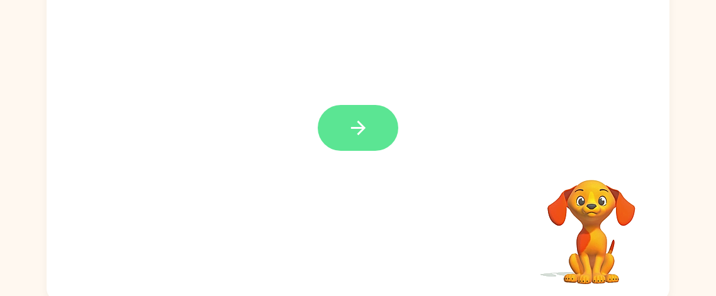
click at [369, 125] on button "button" at bounding box center [358, 128] width 81 height 46
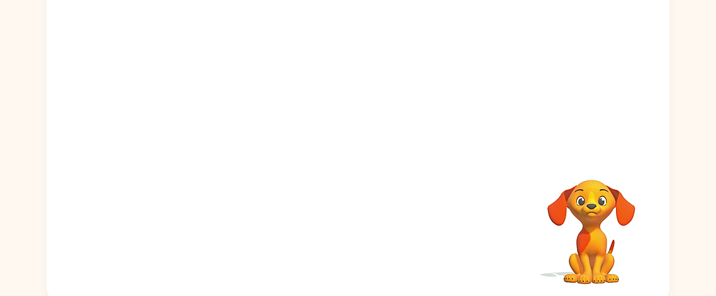
click at [369, 125] on div at bounding box center [358, 47] width 623 height 211
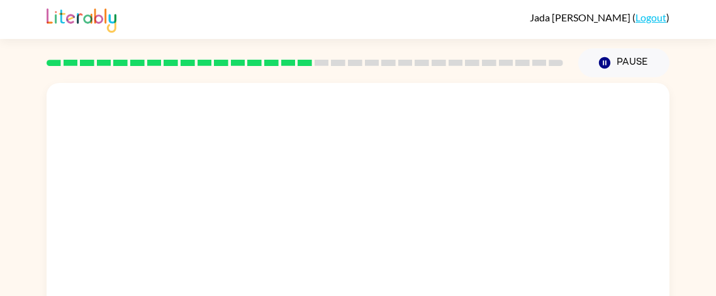
scroll to position [141, 0]
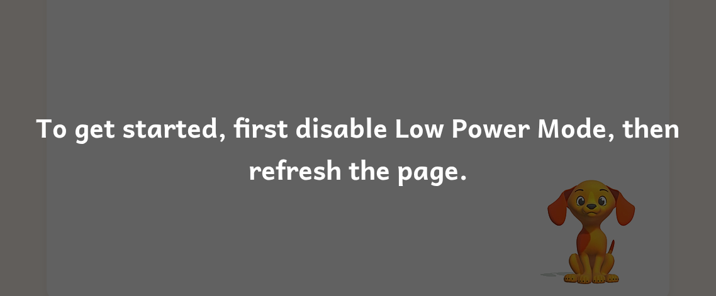
click at [373, 178] on div "To get started, first disable Low Power Mode, then refresh the page." at bounding box center [358, 149] width 716 height 86
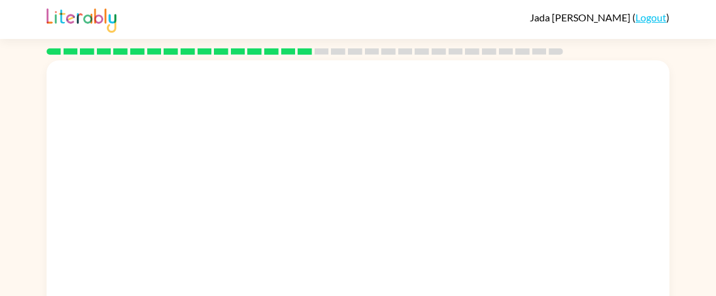
scroll to position [141, 0]
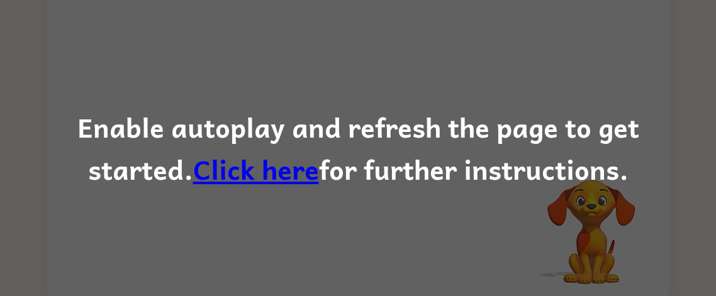
click at [193, 172] on link "Click here" at bounding box center [256, 170] width 126 height 42
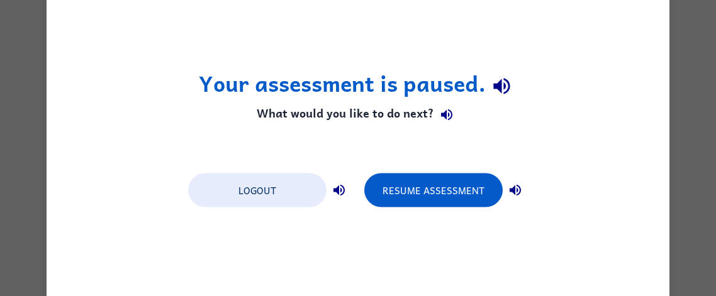
scroll to position [0, 0]
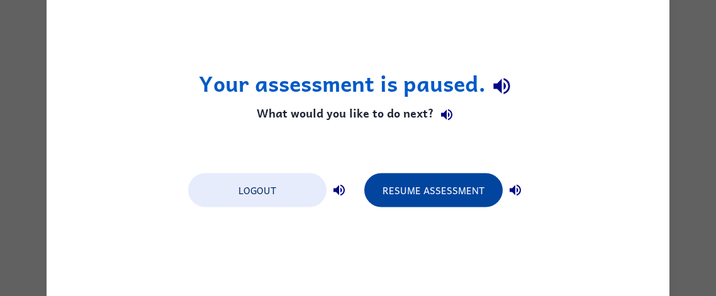
click at [437, 178] on button "Resume Assessment" at bounding box center [433, 190] width 138 height 34
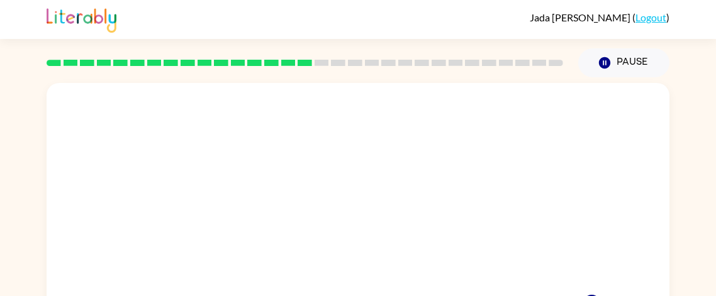
click at [437, 178] on video "Your browser must support playing .mp4 files to use Literably. Please try using…" at bounding box center [358, 188] width 623 height 211
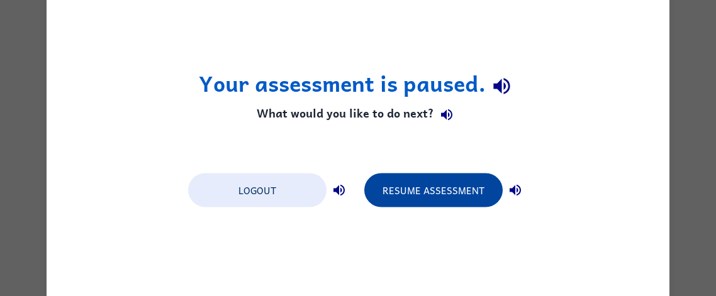
click at [419, 181] on button "Resume Assessment" at bounding box center [433, 190] width 138 height 34
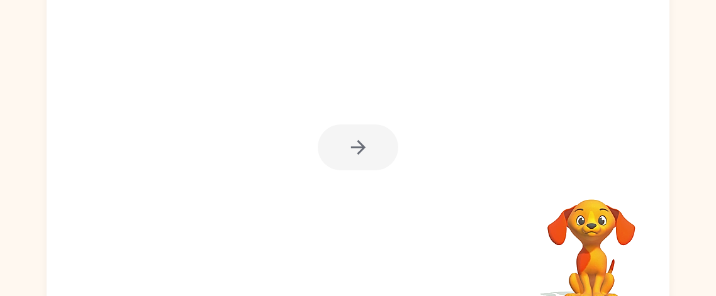
scroll to position [122, 0]
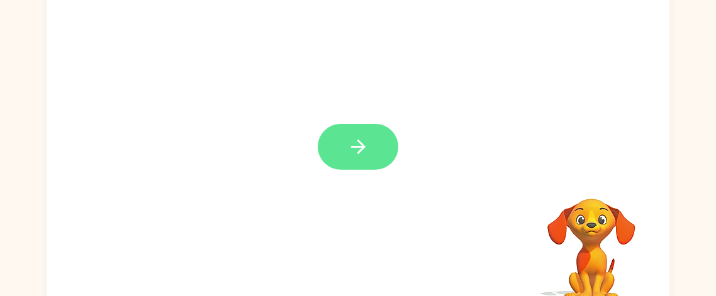
click at [339, 152] on button "button" at bounding box center [358, 147] width 81 height 46
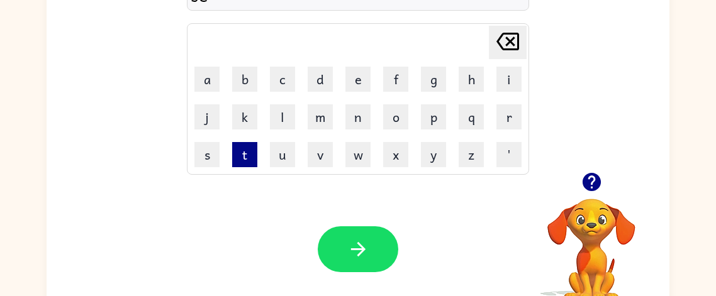
click at [244, 149] on button "t" at bounding box center [244, 154] width 25 height 25
type button "t"
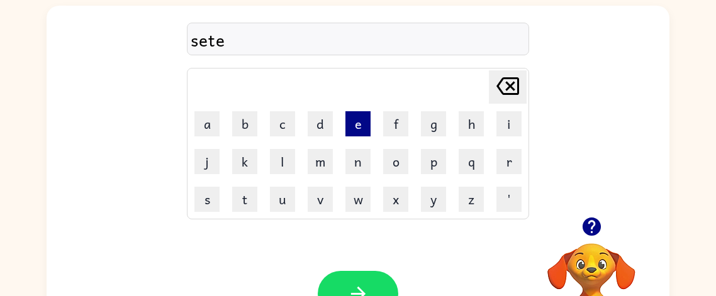
scroll to position [81, 0]
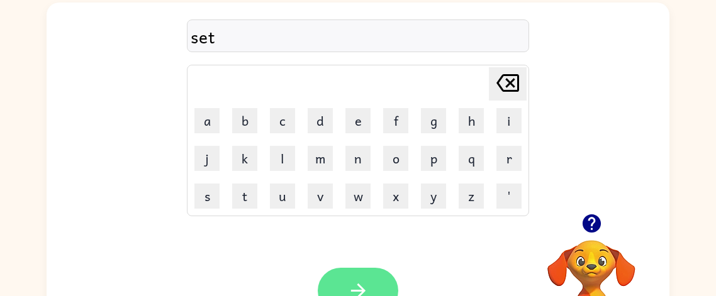
click at [360, 278] on button "button" at bounding box center [358, 291] width 81 height 46
click at [602, 227] on icon "button" at bounding box center [592, 224] width 22 height 22
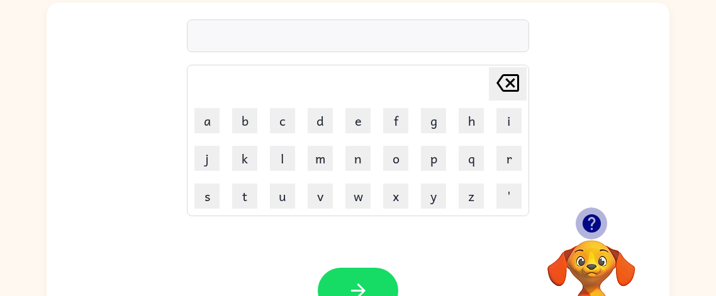
click at [592, 222] on icon "button" at bounding box center [591, 224] width 18 height 18
click at [594, 214] on icon "button" at bounding box center [592, 224] width 22 height 22
click at [257, 127] on button "b" at bounding box center [244, 120] width 25 height 25
click at [331, 161] on button "m" at bounding box center [320, 158] width 25 height 25
click at [417, 126] on td "g" at bounding box center [433, 121] width 37 height 37
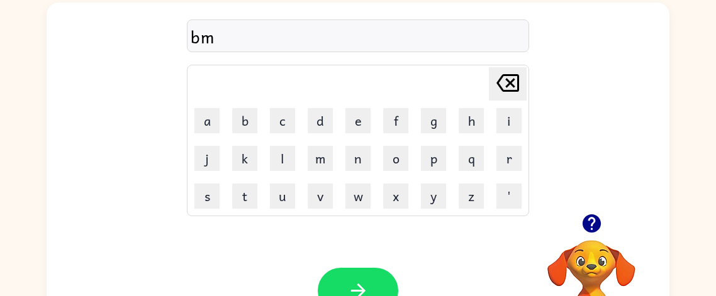
click at [225, 155] on td "j" at bounding box center [207, 158] width 37 height 37
click at [517, 99] on div "[PERSON_NAME] last character input" at bounding box center [508, 84] width 30 height 32
click at [298, 167] on td "l" at bounding box center [282, 158] width 37 height 37
click at [505, 115] on button "i" at bounding box center [509, 120] width 25 height 25
click at [348, 281] on icon "button" at bounding box center [358, 291] width 22 height 22
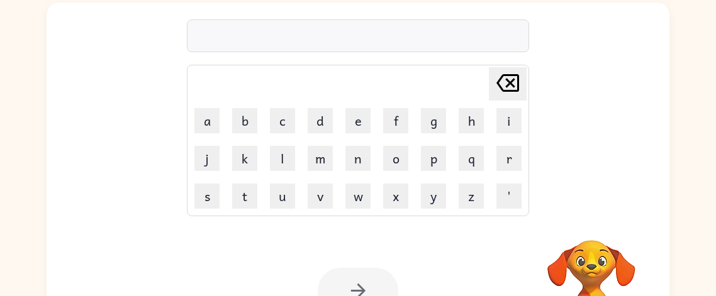
click at [318, 179] on td "v" at bounding box center [320, 196] width 37 height 37
click at [487, 162] on td "q" at bounding box center [471, 158] width 37 height 37
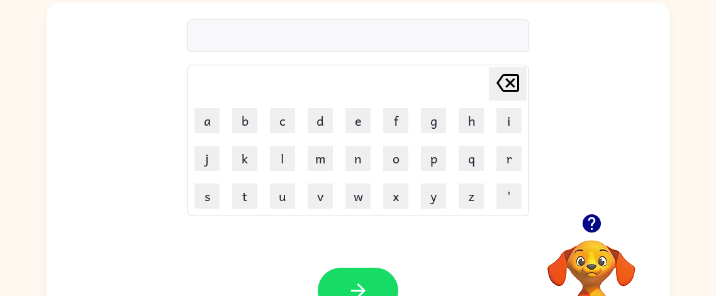
click at [176, 115] on div "[PERSON_NAME] last character input a b c d e f g h i j k l m n o p q r s t u v …" at bounding box center [358, 108] width 623 height 211
click at [447, 152] on td "p" at bounding box center [433, 158] width 37 height 37
click at [614, 76] on div "[PERSON_NAME] last character input a b c d e f g h i j k l m n o p q r s t u v …" at bounding box center [358, 108] width 623 height 211
click at [451, 166] on td "p" at bounding box center [433, 158] width 37 height 37
click at [476, 142] on td "q" at bounding box center [471, 158] width 37 height 37
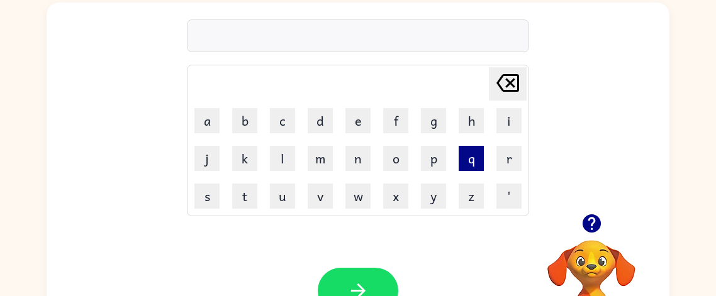
click at [481, 153] on button "q" at bounding box center [471, 158] width 25 height 25
click at [269, 155] on td "l" at bounding box center [282, 158] width 37 height 37
click at [276, 157] on button "l" at bounding box center [282, 158] width 25 height 25
click at [202, 119] on button "a" at bounding box center [206, 120] width 25 height 25
click at [213, 191] on button "s" at bounding box center [206, 196] width 25 height 25
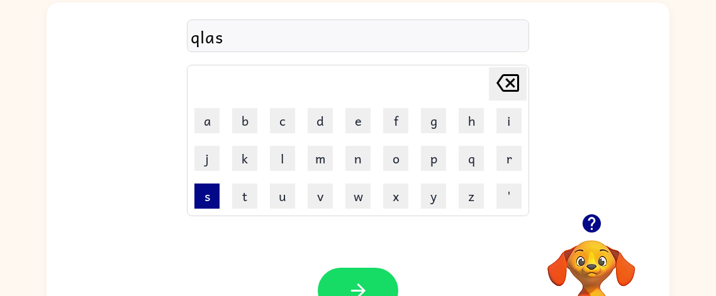
click at [213, 191] on button "s" at bounding box center [206, 196] width 25 height 25
click at [505, 81] on icon "[PERSON_NAME] last character input" at bounding box center [508, 83] width 30 height 30
click at [220, 196] on button "s" at bounding box center [206, 196] width 25 height 25
click at [510, 75] on icon at bounding box center [508, 83] width 23 height 18
click at [241, 193] on button "t" at bounding box center [244, 196] width 25 height 25
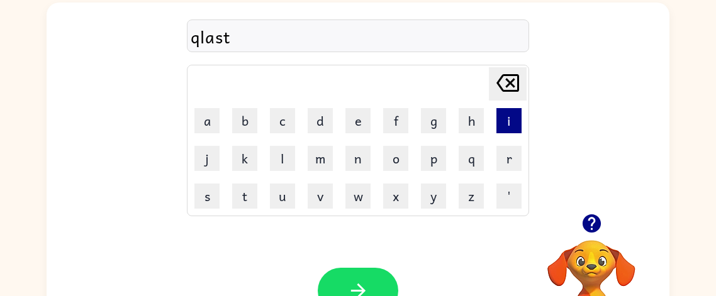
click at [500, 123] on button "i" at bounding box center [509, 120] width 25 height 25
click at [279, 122] on button "c" at bounding box center [282, 120] width 25 height 25
click at [252, 150] on button "k" at bounding box center [244, 158] width 25 height 25
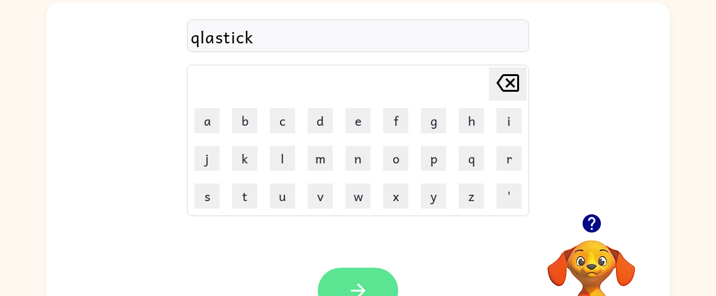
click at [349, 273] on button "button" at bounding box center [358, 291] width 81 height 46
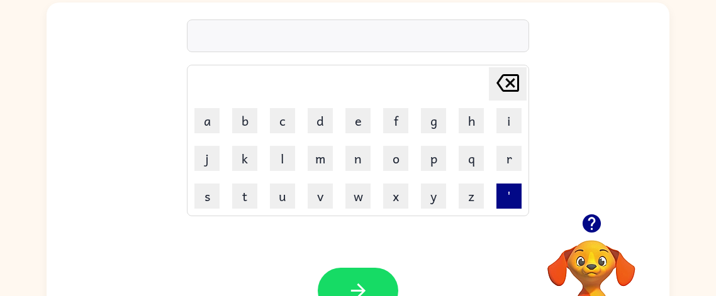
click at [510, 198] on button "'" at bounding box center [509, 196] width 25 height 25
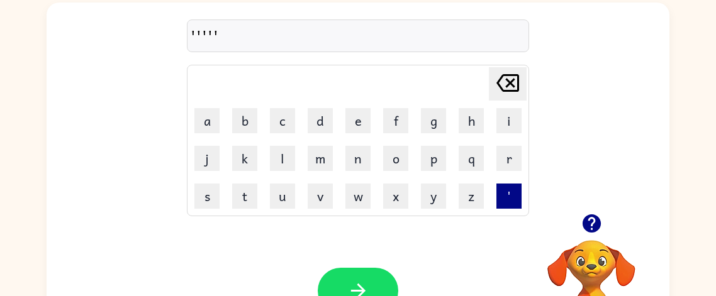
click at [510, 198] on button "'" at bounding box center [509, 196] width 25 height 25
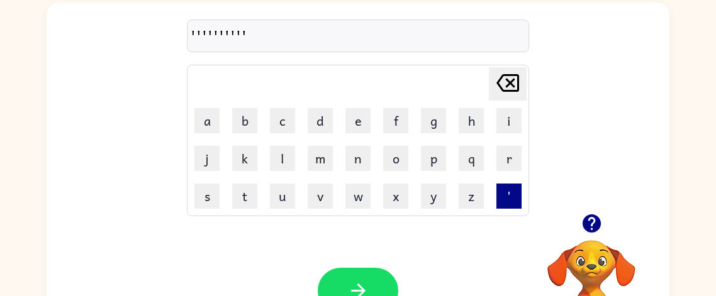
click at [510, 198] on button "'" at bounding box center [509, 196] width 25 height 25
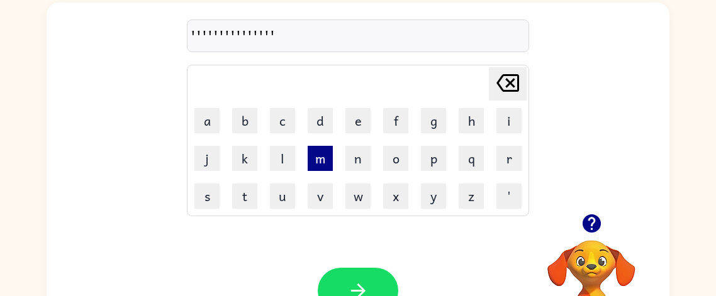
click at [325, 160] on button "m" at bounding box center [320, 158] width 25 height 25
click at [501, 193] on button "'" at bounding box center [509, 196] width 25 height 25
click at [595, 214] on icon "button" at bounding box center [592, 224] width 22 height 22
click at [587, 222] on icon "button" at bounding box center [591, 224] width 18 height 18
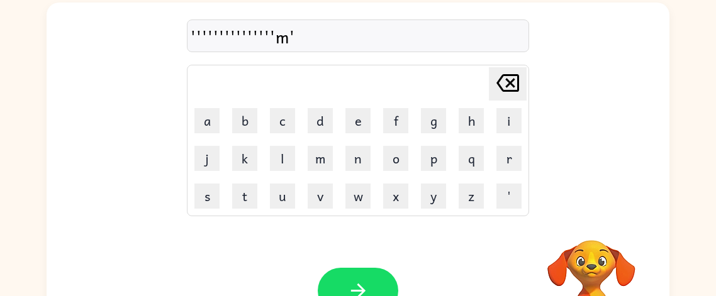
click at [587, 222] on video "Your browser must support playing .mp4 files to use Literably. Please try using…" at bounding box center [592, 284] width 126 height 126
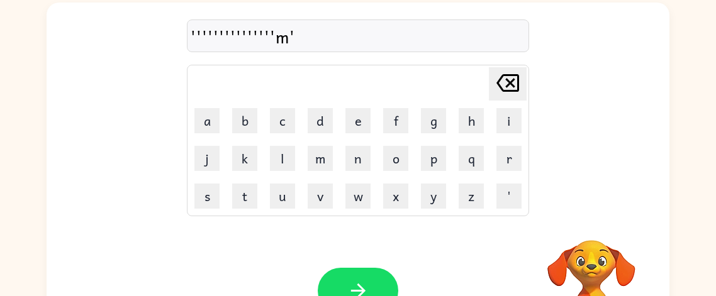
click at [587, 222] on video "Your browser must support playing .mp4 files to use Literably. Please try using…" at bounding box center [592, 284] width 126 height 126
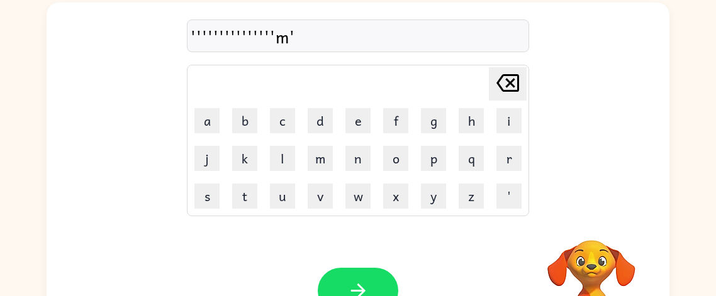
click at [587, 222] on video "Your browser must support playing .mp4 files to use Literably. Please try using…" at bounding box center [592, 284] width 126 height 126
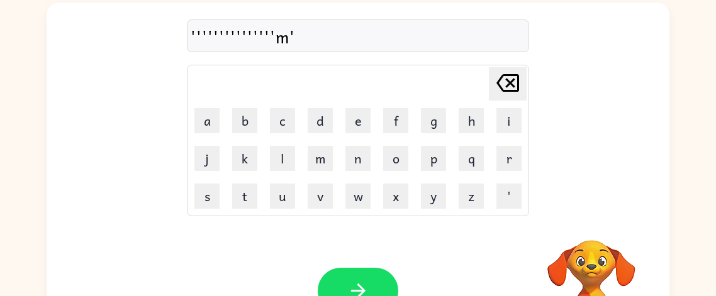
click at [587, 222] on video "Your browser must support playing .mp4 files to use Literably. Please try using…" at bounding box center [592, 284] width 126 height 126
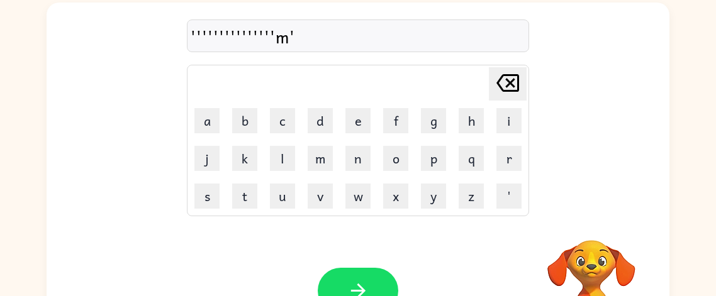
click at [587, 222] on video "Your browser must support playing .mp4 files to use Literably. Please try using…" at bounding box center [592, 284] width 126 height 126
click at [587, 222] on icon "button" at bounding box center [591, 224] width 18 height 18
click at [587, 222] on video "Your browser must support playing .mp4 files to use Literably. Please try using…" at bounding box center [592, 284] width 126 height 126
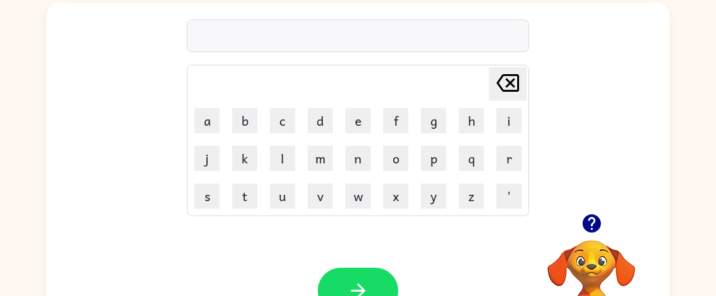
click at [307, 123] on td "d" at bounding box center [320, 121] width 37 height 37
click at [315, 128] on button "d" at bounding box center [320, 120] width 25 height 25
click at [201, 191] on button "s" at bounding box center [206, 196] width 25 height 25
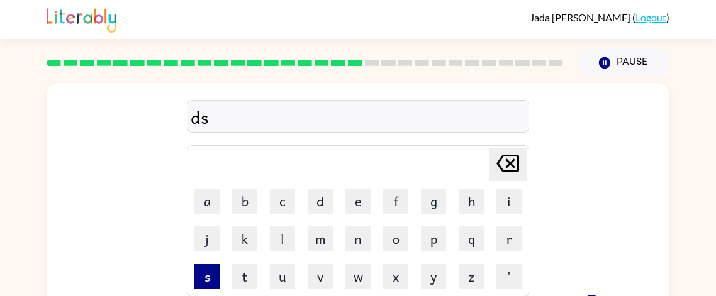
scroll to position [0, 0]
click at [208, 278] on button "s" at bounding box center [206, 276] width 25 height 25
click at [509, 166] on icon "[PERSON_NAME] last character input" at bounding box center [508, 164] width 30 height 30
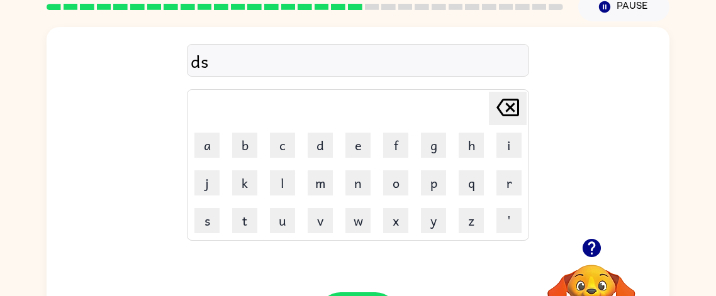
scroll to position [58, 0]
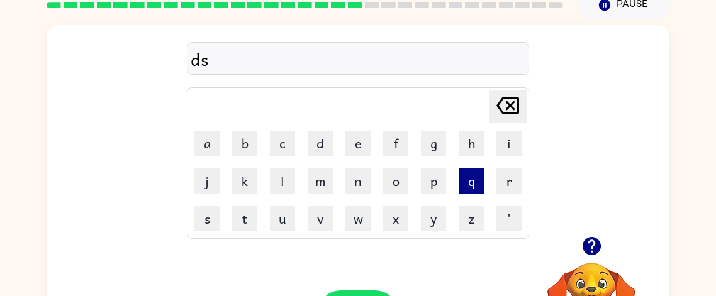
click at [463, 182] on button "q" at bounding box center [471, 181] width 25 height 25
type button "q"
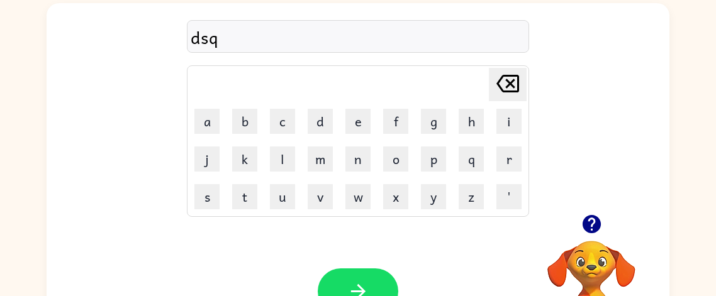
scroll to position [83, 0]
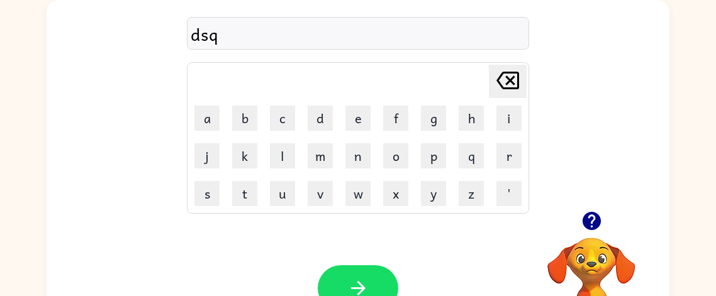
click at [594, 86] on div "dsq Delete Delete last character input a b c d e f g h i j k l m n o p q r s t …" at bounding box center [358, 105] width 623 height 211
click at [249, 125] on button "b" at bounding box center [244, 118] width 25 height 25
type button "b"
click at [109, 88] on div "dsqb Delete Delete last character input a b c d e f g h i j k l m n o p q r s t…" at bounding box center [358, 105] width 623 height 211
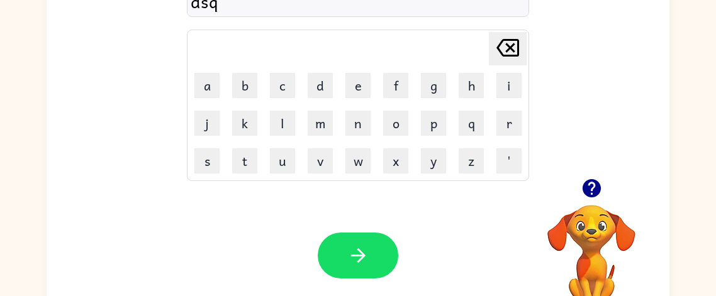
scroll to position [147, 0]
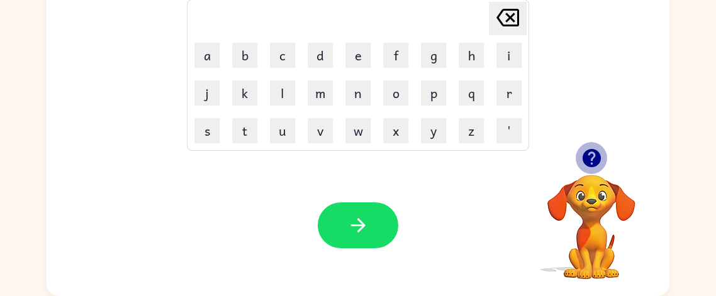
click at [589, 154] on icon "button" at bounding box center [592, 158] width 22 height 22
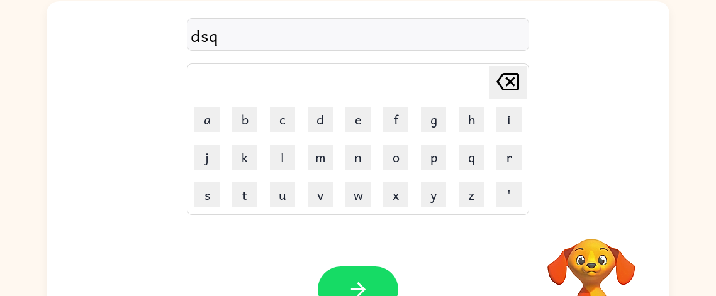
scroll to position [81, 0]
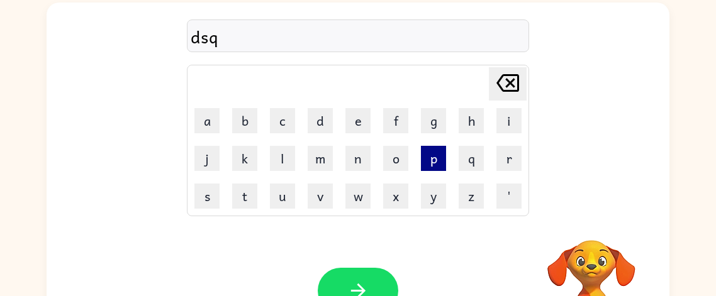
click at [439, 157] on button "p" at bounding box center [433, 158] width 25 height 25
click at [510, 81] on icon at bounding box center [508, 83] width 23 height 18
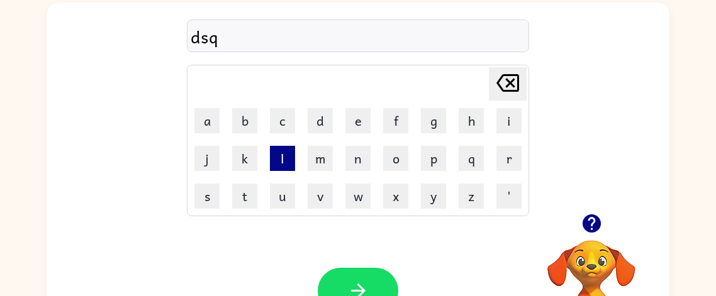
click at [277, 159] on button "l" at bounding box center [282, 158] width 25 height 25
click at [218, 109] on button "a" at bounding box center [206, 120] width 25 height 25
click at [427, 201] on button "y" at bounding box center [433, 196] width 25 height 25
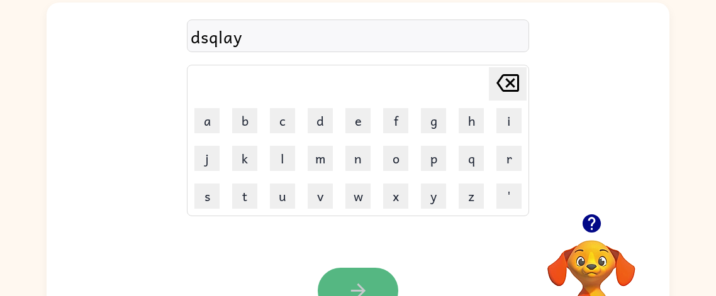
click at [365, 278] on button "button" at bounding box center [358, 291] width 81 height 46
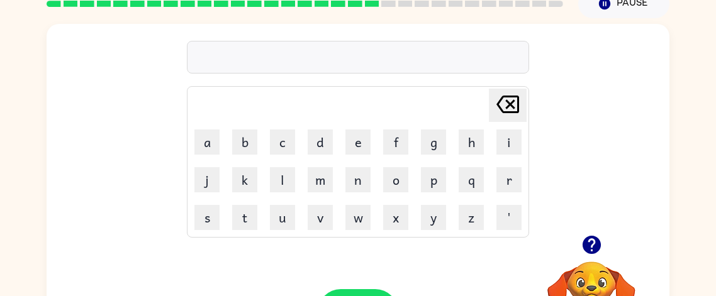
scroll to position [147, 0]
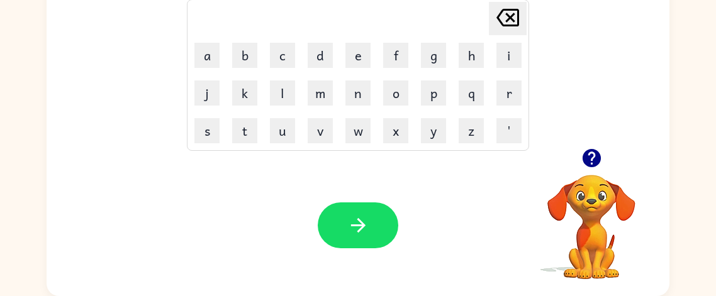
click at [365, 278] on div "Your browser must support playing .mp4 files to use Literably. Please try using…" at bounding box center [358, 226] width 623 height 142
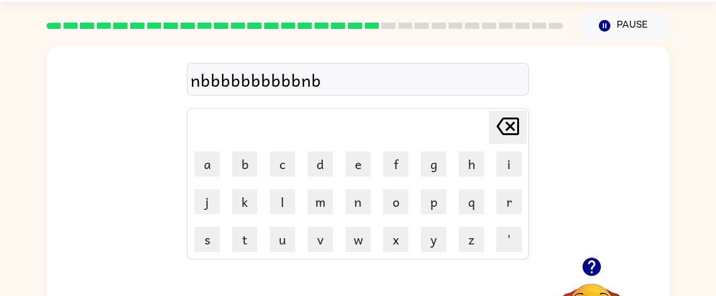
scroll to position [32, 0]
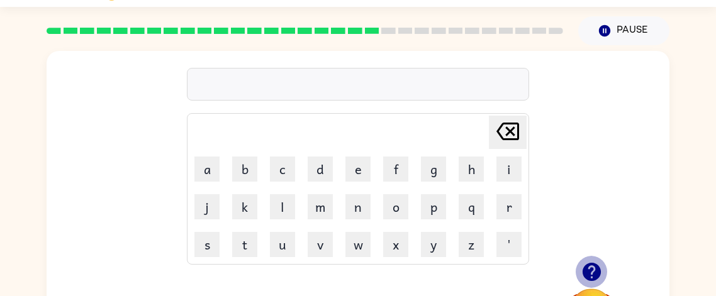
click at [590, 276] on icon "button" at bounding box center [591, 272] width 18 height 18
click at [376, 193] on table "[PERSON_NAME] last character input a b c d e f g h i j k l m n o p q r s t u v …" at bounding box center [358, 189] width 341 height 150
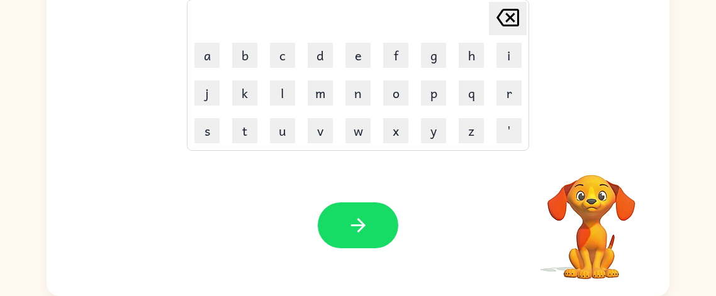
click at [376, 193] on div "Your browser must support playing .mp4 files to use Literably. Please try using…" at bounding box center [358, 226] width 623 height 142
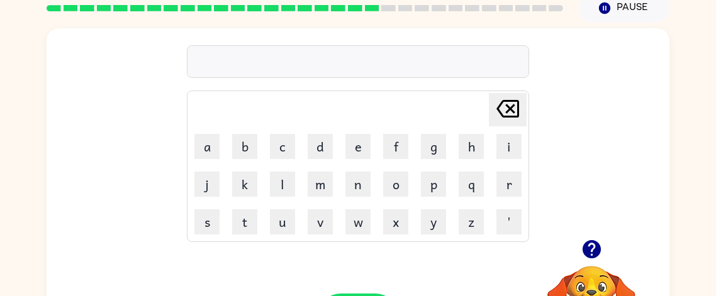
click at [376, 193] on table "[PERSON_NAME] last character input a b c d e f g h i j k l m n o p q r s t u v …" at bounding box center [358, 166] width 341 height 150
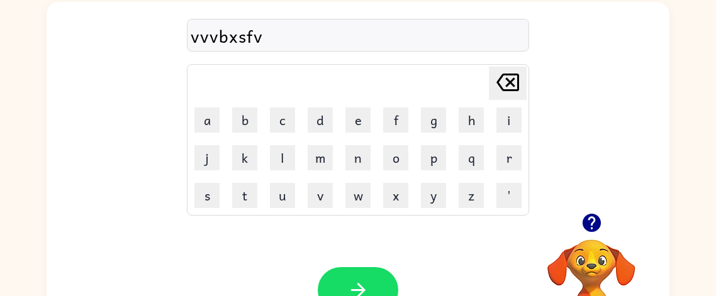
scroll to position [0, 0]
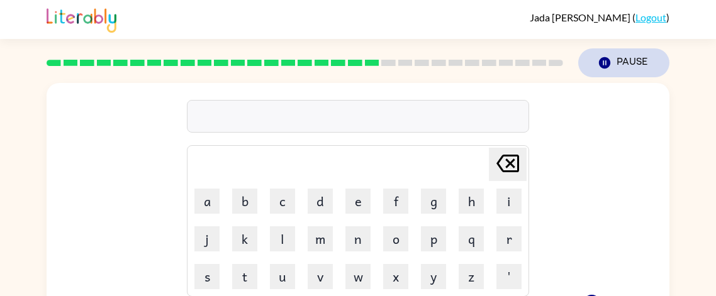
click at [609, 64] on icon "button" at bounding box center [604, 62] width 11 height 11
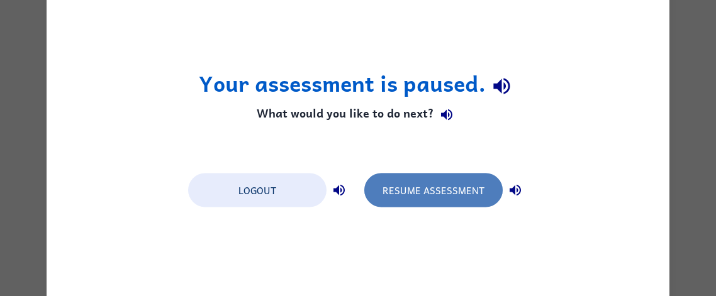
click at [426, 197] on button "Resume Assessment" at bounding box center [433, 190] width 138 height 34
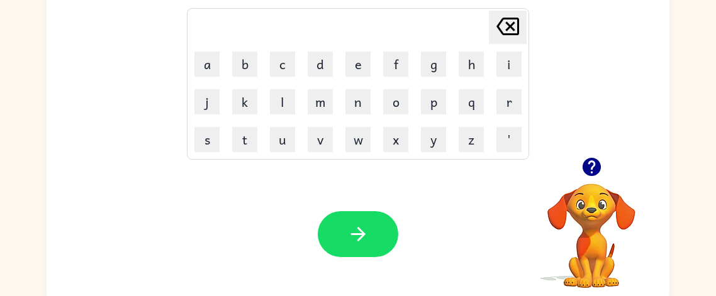
scroll to position [147, 0]
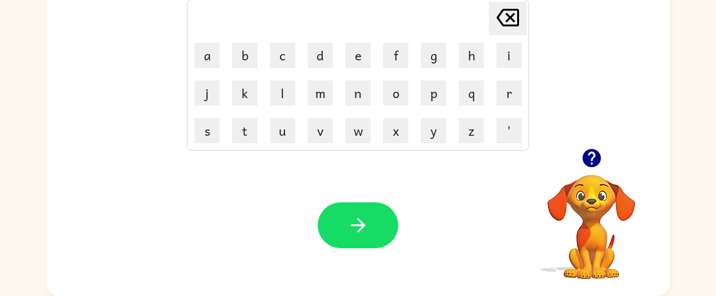
click at [592, 213] on video "Your browser must support playing .mp4 files to use Literably. Please try using…" at bounding box center [592, 218] width 126 height 126
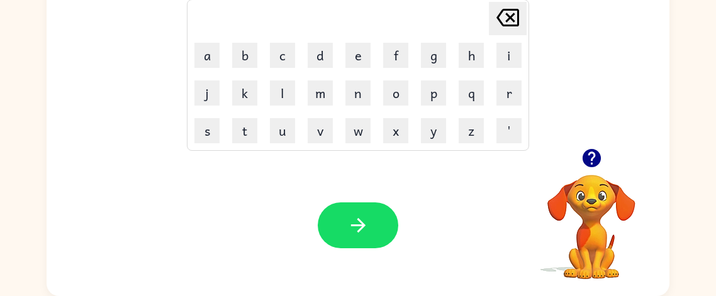
click at [592, 213] on video "Your browser must support playing .mp4 files to use Literably. Please try using…" at bounding box center [592, 218] width 126 height 126
click at [587, 164] on icon "button" at bounding box center [591, 158] width 18 height 18
click at [553, 63] on div "[PERSON_NAME] last character input a b c d e f g h i j k l m n o p q r s t u v …" at bounding box center [358, 42] width 623 height 211
click at [587, 155] on icon "button" at bounding box center [591, 158] width 18 height 18
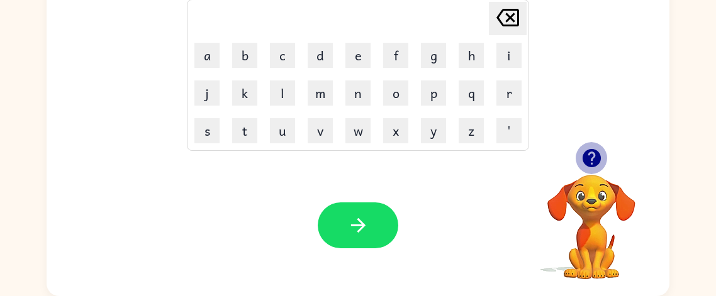
click at [585, 160] on icon "button" at bounding box center [591, 158] width 18 height 18
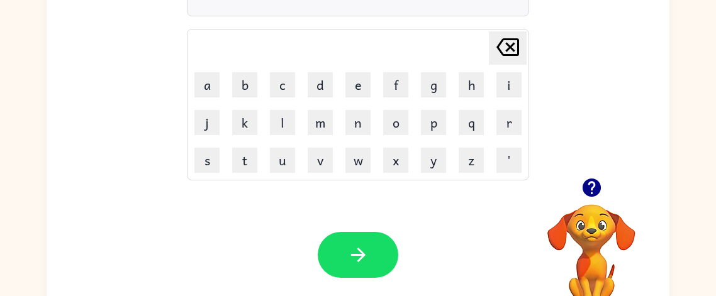
scroll to position [113, 0]
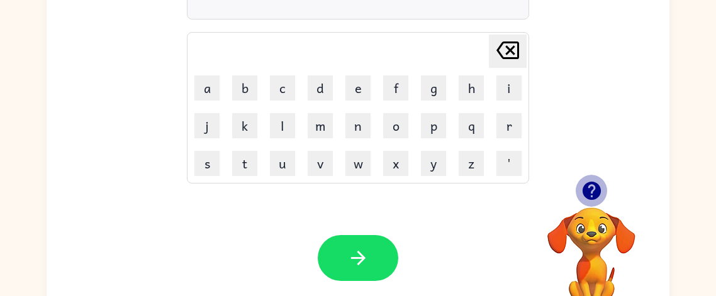
click at [588, 193] on icon "button" at bounding box center [591, 191] width 18 height 18
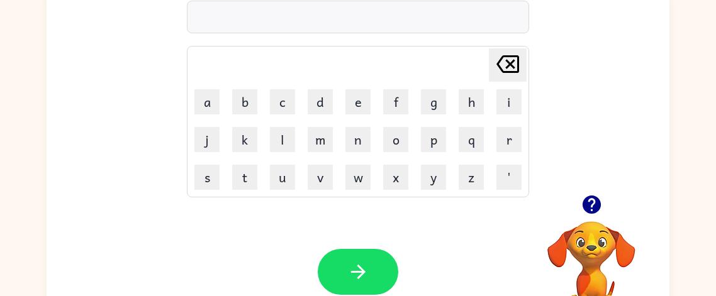
click at [588, 205] on icon "button" at bounding box center [591, 205] width 18 height 18
click at [315, 110] on button "d" at bounding box center [320, 101] width 25 height 25
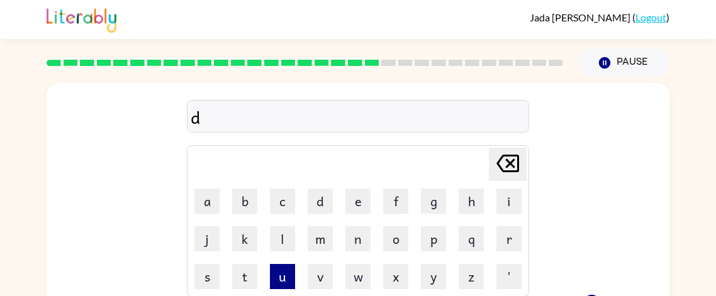
click at [286, 274] on button "u" at bounding box center [282, 276] width 25 height 25
click at [228, 269] on td "t" at bounding box center [245, 277] width 37 height 37
click at [205, 276] on button "s" at bounding box center [206, 276] width 25 height 25
click at [241, 278] on button "t" at bounding box center [244, 276] width 25 height 25
click at [361, 206] on button "e" at bounding box center [358, 201] width 25 height 25
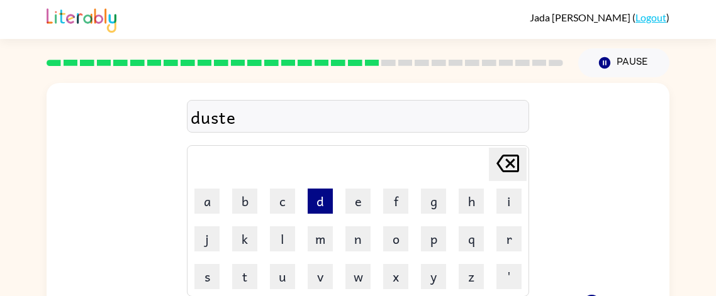
click at [320, 203] on button "d" at bounding box center [320, 201] width 25 height 25
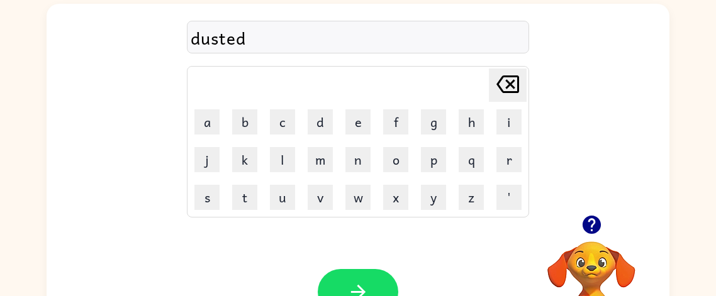
scroll to position [81, 0]
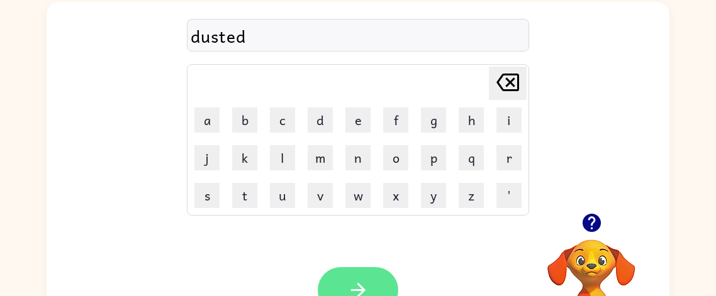
click at [344, 282] on button "button" at bounding box center [358, 290] width 81 height 46
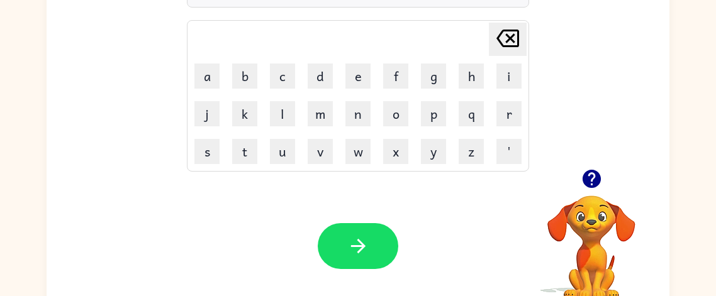
scroll to position [128, 0]
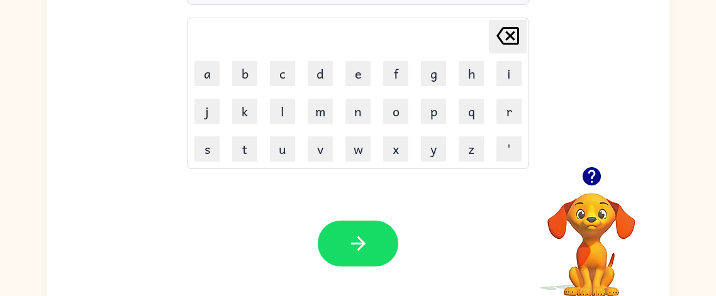
click at [588, 181] on icon "button" at bounding box center [591, 176] width 18 height 18
click at [278, 72] on button "c" at bounding box center [282, 73] width 25 height 25
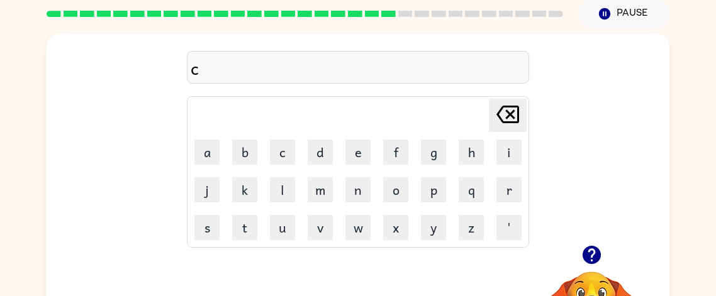
scroll to position [52, 0]
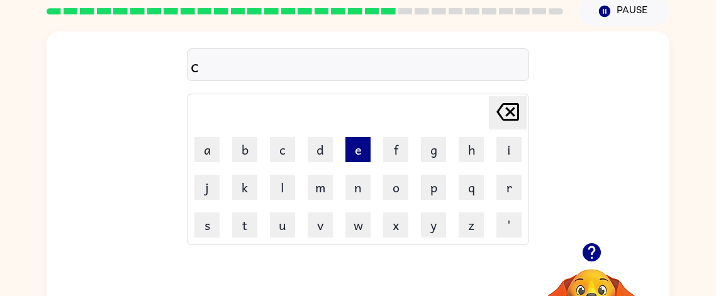
click at [356, 152] on button "e" at bounding box center [358, 149] width 25 height 25
click at [350, 186] on button "n" at bounding box center [358, 187] width 25 height 25
click at [250, 220] on button "t" at bounding box center [244, 225] width 25 height 25
click at [201, 149] on button "a" at bounding box center [206, 149] width 25 height 25
type button "a"
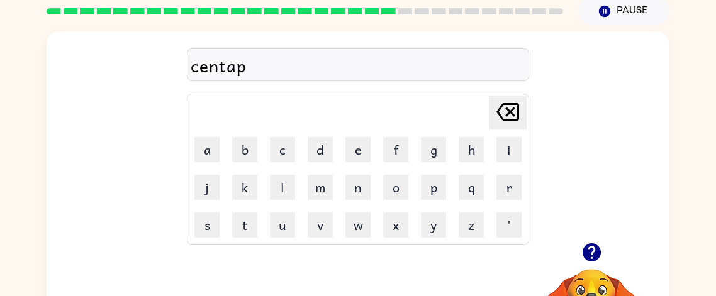
click at [194, 137] on button "a" at bounding box center [206, 149] width 25 height 25
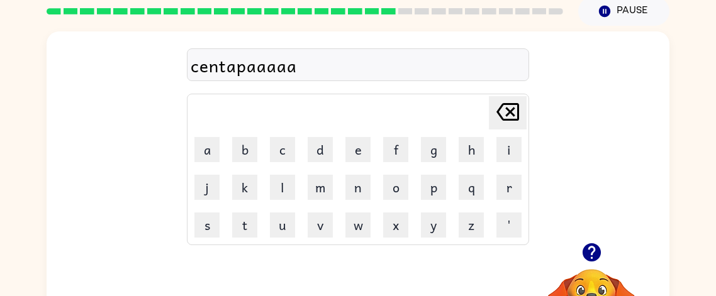
click at [194, 137] on button "a" at bounding box center [206, 149] width 25 height 25
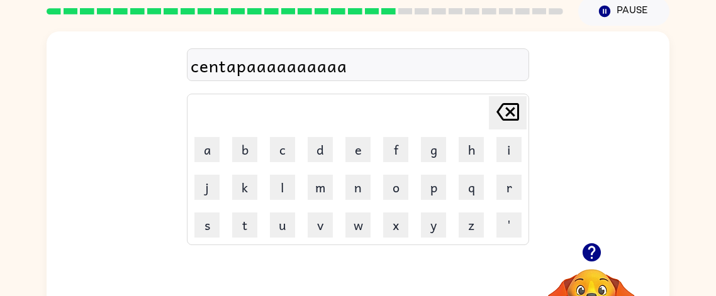
click at [194, 137] on button "a" at bounding box center [206, 149] width 25 height 25
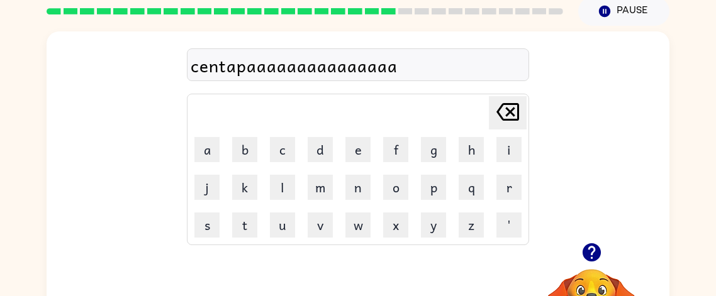
click at [194, 137] on button "a" at bounding box center [206, 149] width 25 height 25
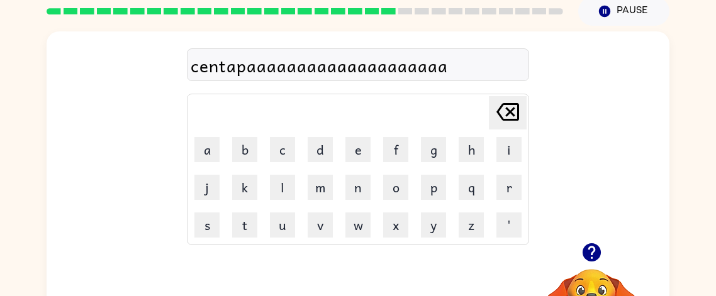
click at [194, 137] on button "a" at bounding box center [206, 149] width 25 height 25
click at [57, 98] on div "centapa Delete Delete last character input a b c d e f g h i j k l m n o p q r …" at bounding box center [358, 136] width 623 height 211
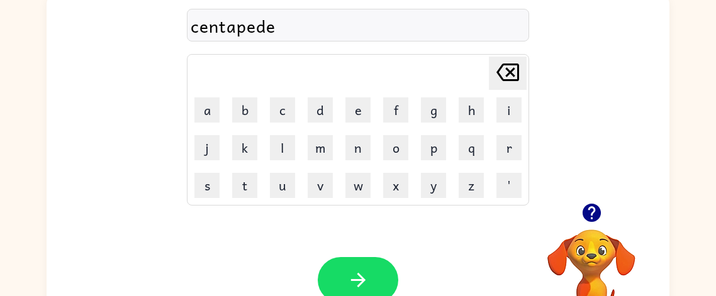
scroll to position [147, 0]
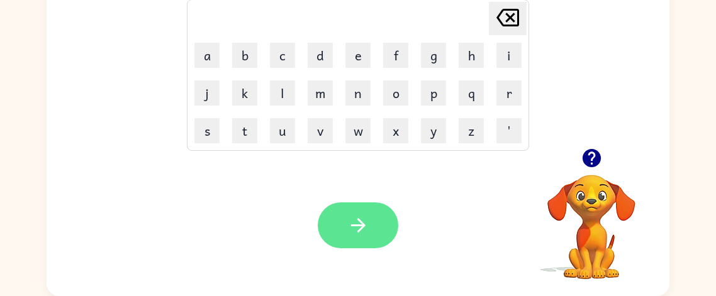
click at [350, 237] on button "button" at bounding box center [358, 226] width 81 height 46
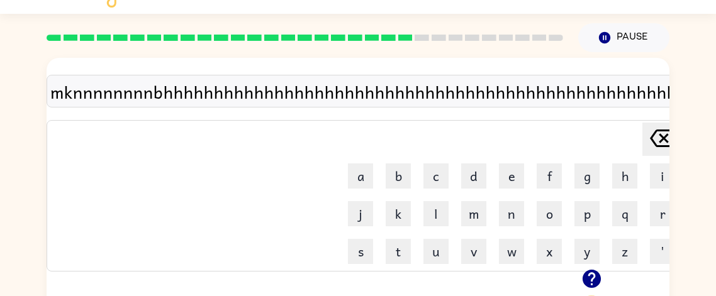
scroll to position [14, 0]
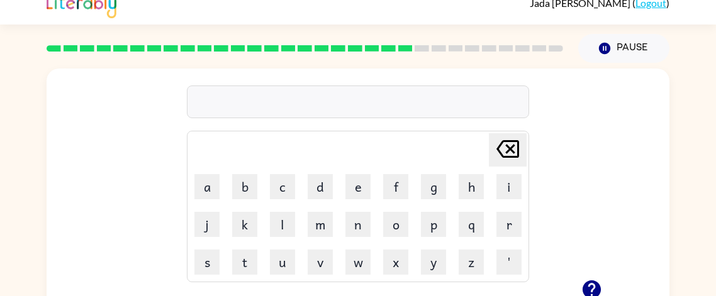
click at [306, 229] on td "m" at bounding box center [320, 224] width 37 height 37
click at [318, 228] on button "m" at bounding box center [320, 224] width 25 height 25
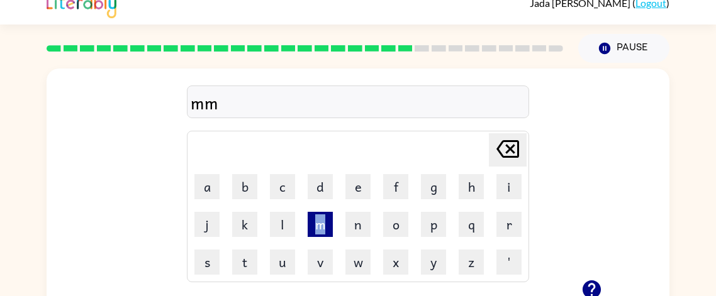
click at [318, 228] on button "m" at bounding box center [320, 224] width 25 height 25
type button "m"
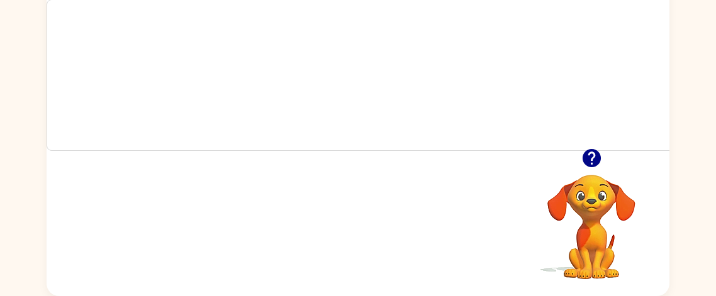
scroll to position [0, 0]
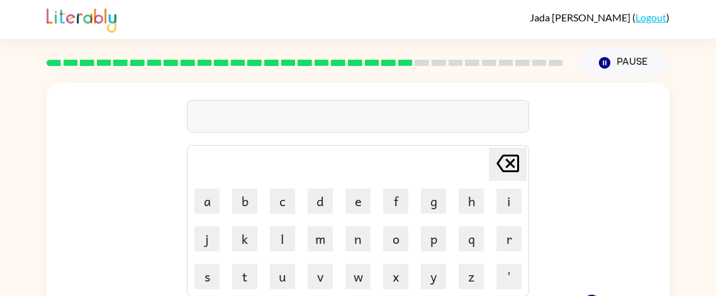
click at [129, 212] on div "[PERSON_NAME] last character input a b c d e f g h i j k l m n o p q r s t u v …" at bounding box center [358, 188] width 623 height 211
drag, startPoint x: 335, startPoint y: 203, endPoint x: 188, endPoint y: 207, distance: 147.3
click at [188, 207] on table "[PERSON_NAME] last character input a b c d e f g h i j k l m n o p q r s t u v …" at bounding box center [358, 221] width 341 height 150
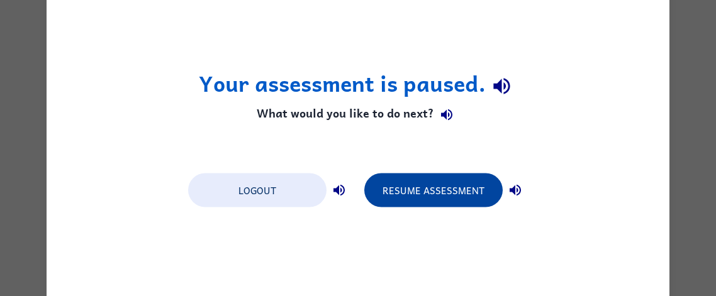
click at [422, 192] on button "Resume Assessment" at bounding box center [433, 190] width 138 height 34
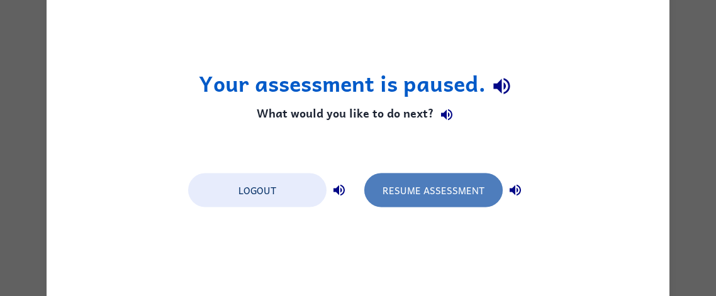
click at [456, 192] on button "Resume Assessment" at bounding box center [433, 190] width 138 height 34
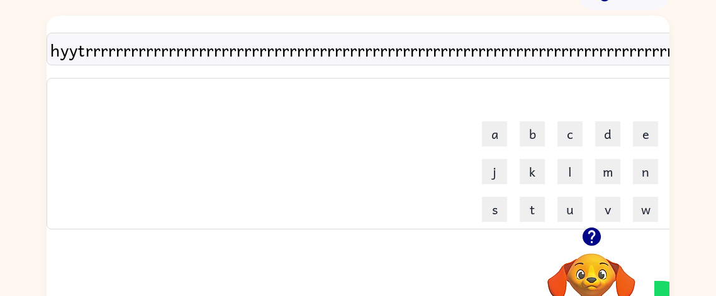
scroll to position [69, 0]
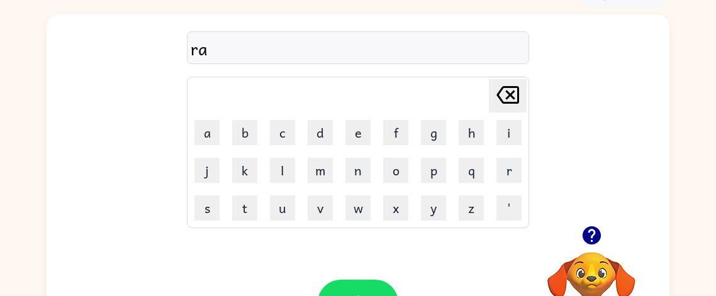
click at [456, 192] on td "z" at bounding box center [471, 208] width 37 height 37
click at [363, 167] on button "n" at bounding box center [358, 170] width 25 height 25
click at [277, 143] on button "c" at bounding box center [282, 132] width 25 height 25
click at [390, 176] on button "o" at bounding box center [395, 170] width 25 height 25
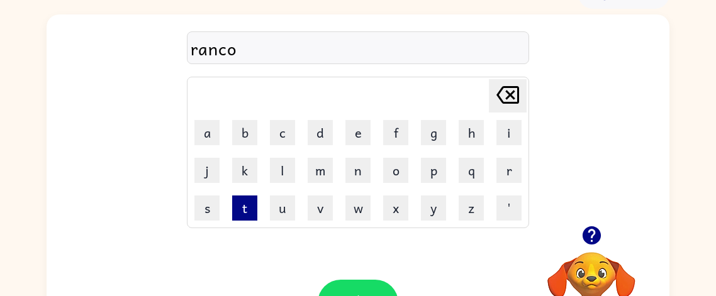
click at [245, 218] on button "t" at bounding box center [244, 208] width 25 height 25
click at [359, 137] on button "e" at bounding box center [358, 132] width 25 height 25
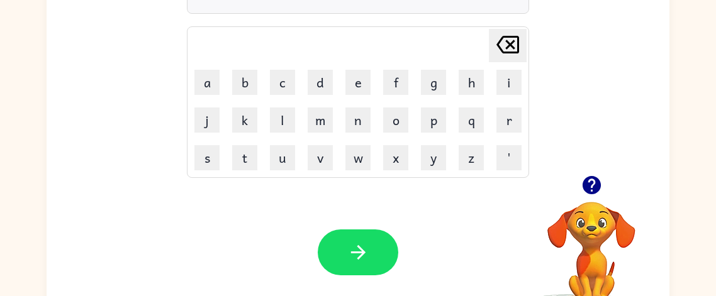
scroll to position [126, 0]
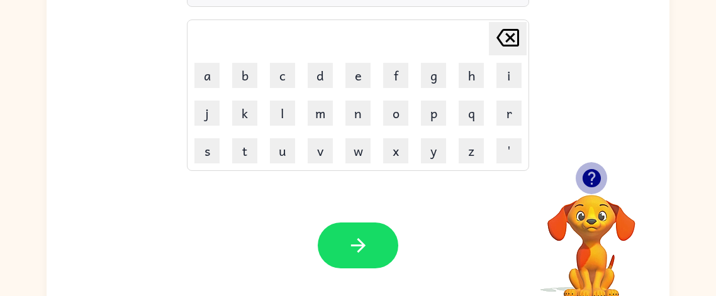
click at [590, 175] on icon "button" at bounding box center [591, 178] width 18 height 18
click at [319, 119] on button "m" at bounding box center [320, 113] width 25 height 25
click at [213, 78] on button "a" at bounding box center [206, 75] width 25 height 25
click at [509, 105] on button "r" at bounding box center [509, 113] width 25 height 25
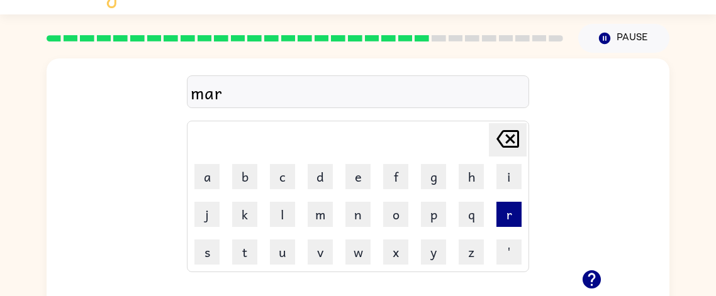
scroll to position [16, 0]
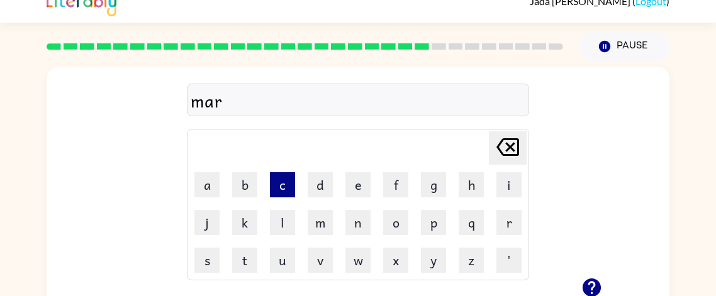
click at [288, 191] on button "c" at bounding box center [282, 184] width 25 height 25
type button "c"
click at [349, 180] on button "e" at bounding box center [358, 184] width 25 height 25
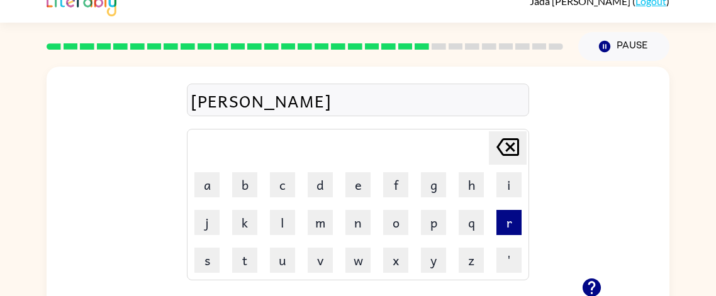
click at [505, 229] on button "r" at bounding box center [509, 222] width 25 height 25
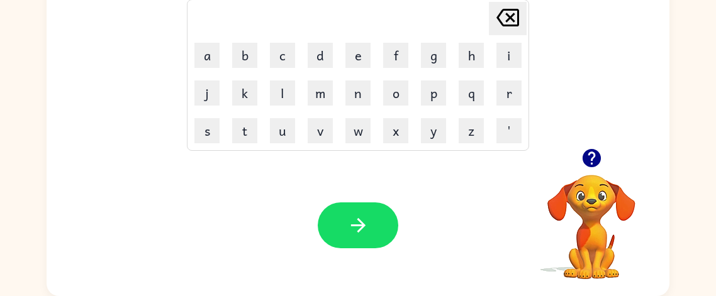
scroll to position [135, 0]
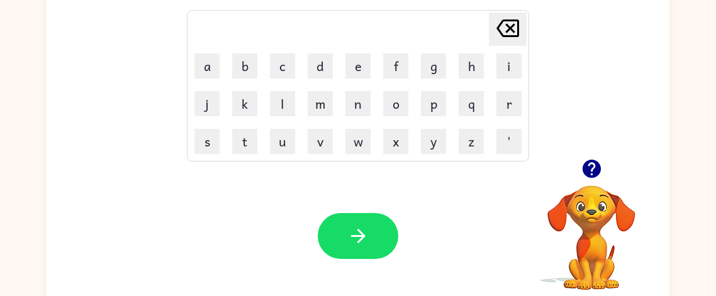
click at [354, 240] on icon "button" at bounding box center [358, 236] width 22 height 22
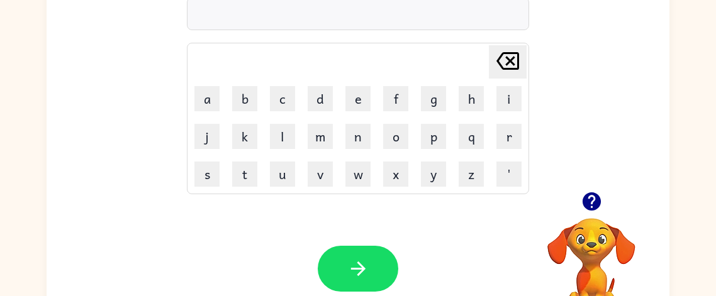
scroll to position [104, 0]
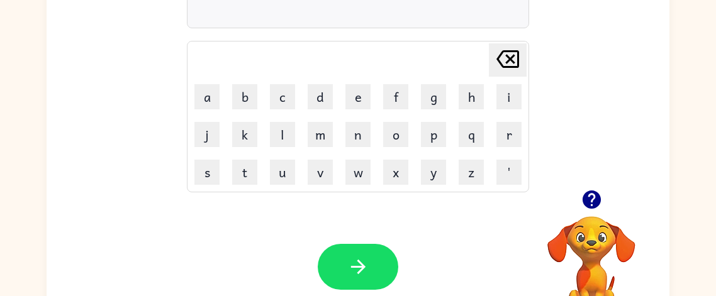
click at [595, 196] on icon "button" at bounding box center [591, 200] width 18 height 18
click at [200, 96] on button "a" at bounding box center [206, 96] width 25 height 25
